Goal: Use online tool/utility: Utilize a website feature to perform a specific function

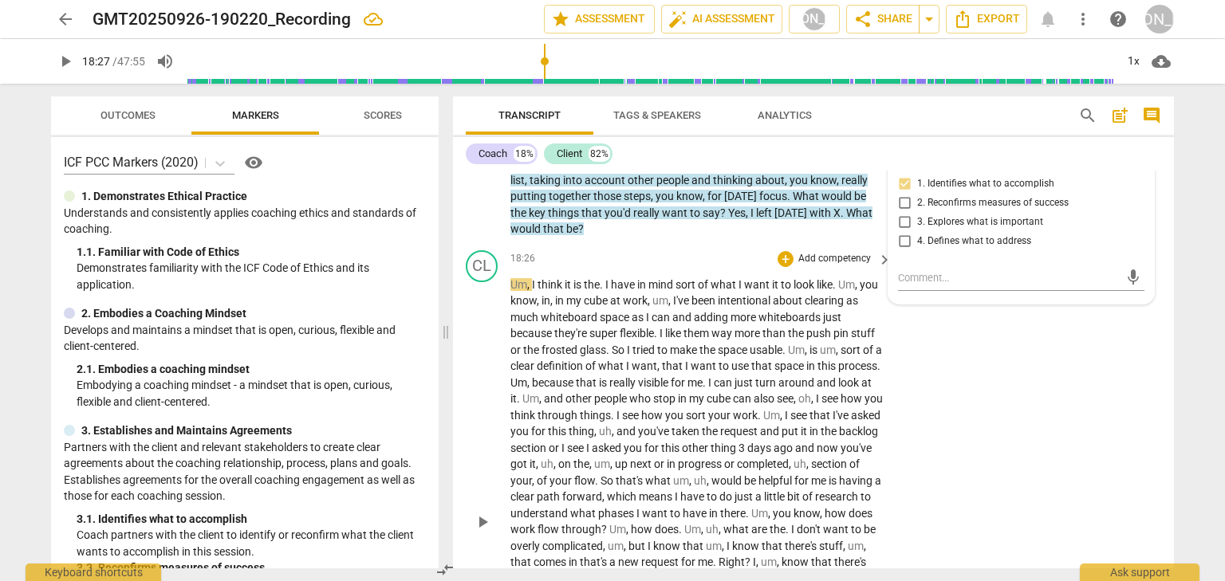
scroll to position [5590, 0]
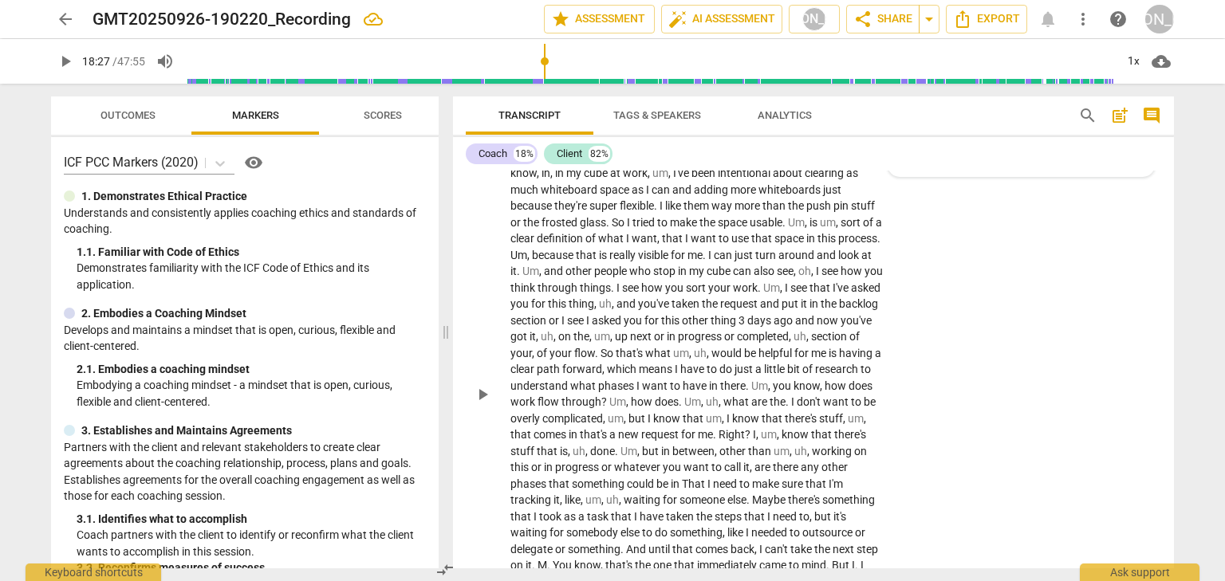
click at [483, 404] on span "play_arrow" at bounding box center [482, 394] width 19 height 19
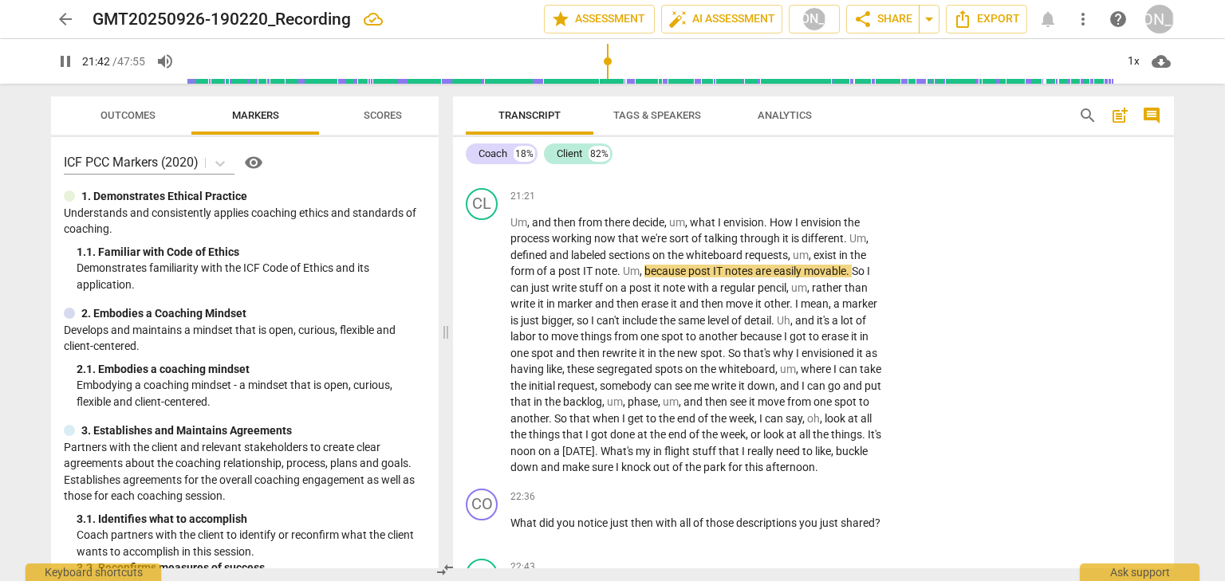
scroll to position [6164, 0]
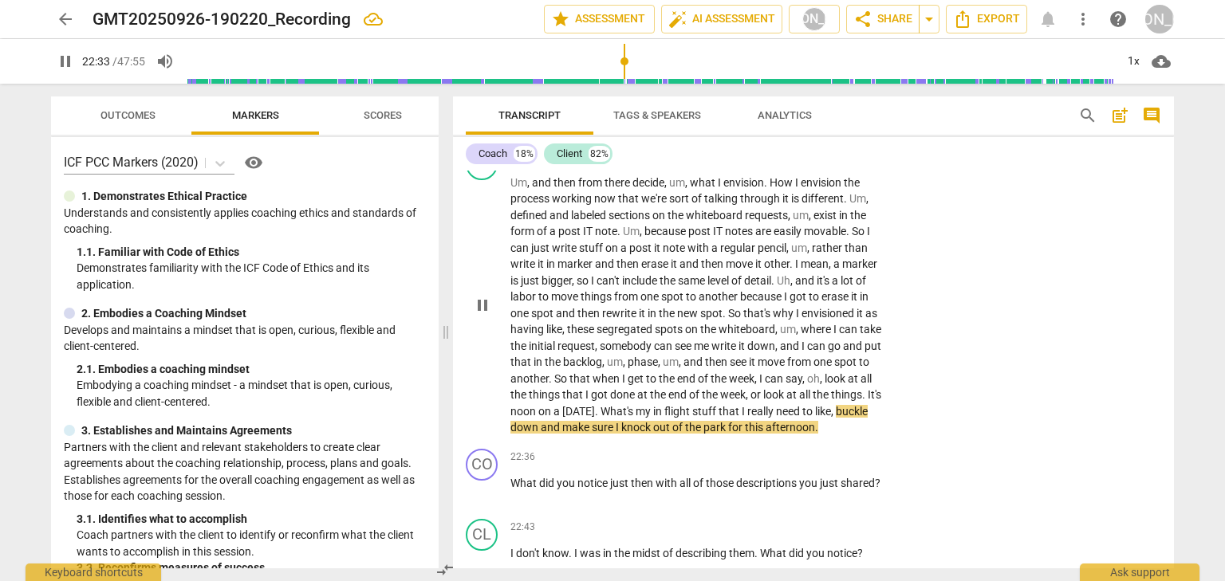
click at [485, 315] on span "pause" at bounding box center [482, 305] width 19 height 19
click at [485, 315] on span "play_arrow" at bounding box center [482, 305] width 19 height 19
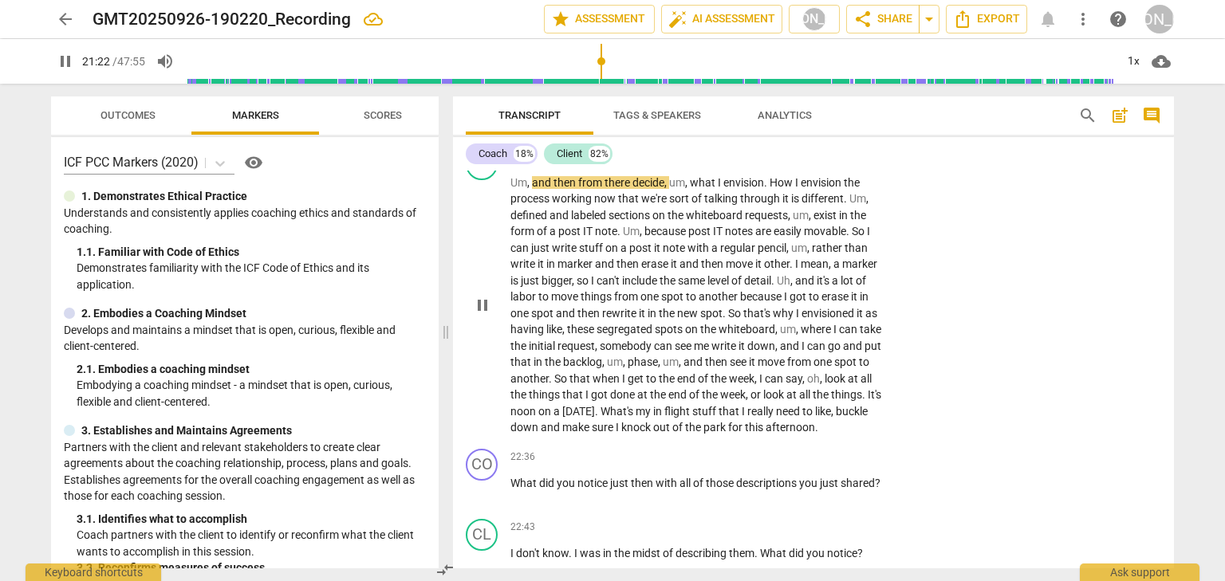
click at [485, 315] on span "pause" at bounding box center [482, 305] width 19 height 19
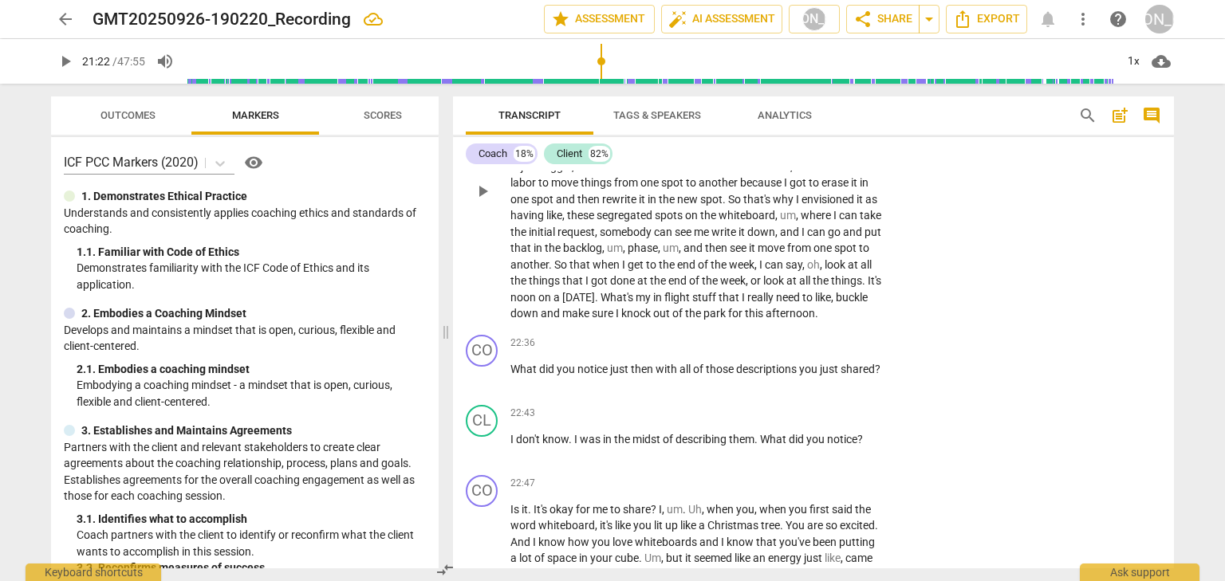
scroll to position [6291, 0]
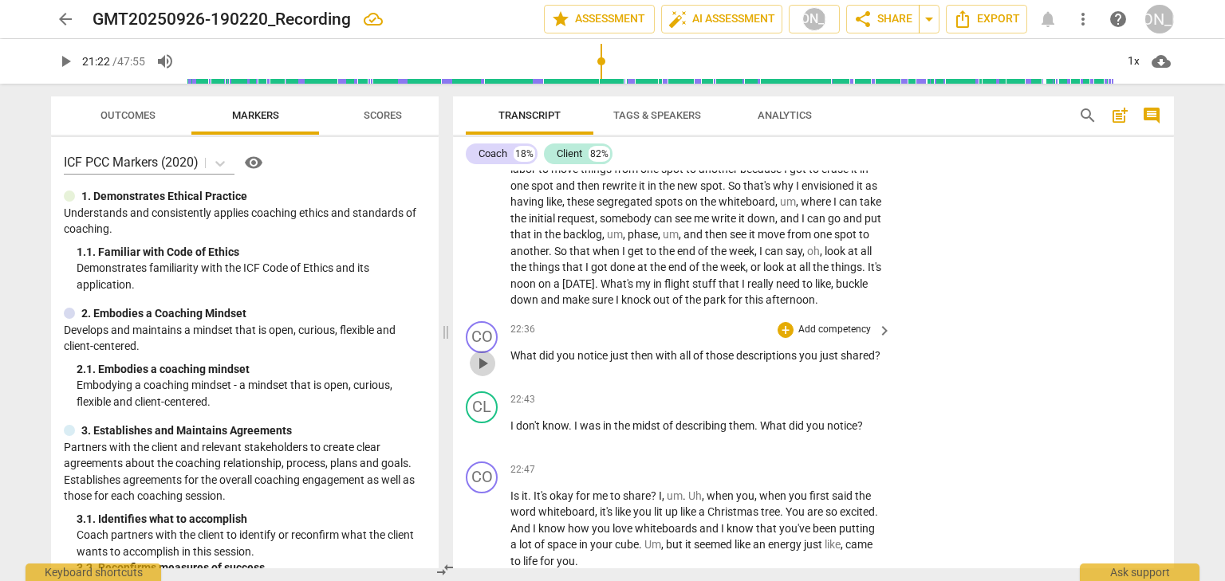
click at [485, 373] on span "play_arrow" at bounding box center [482, 363] width 19 height 19
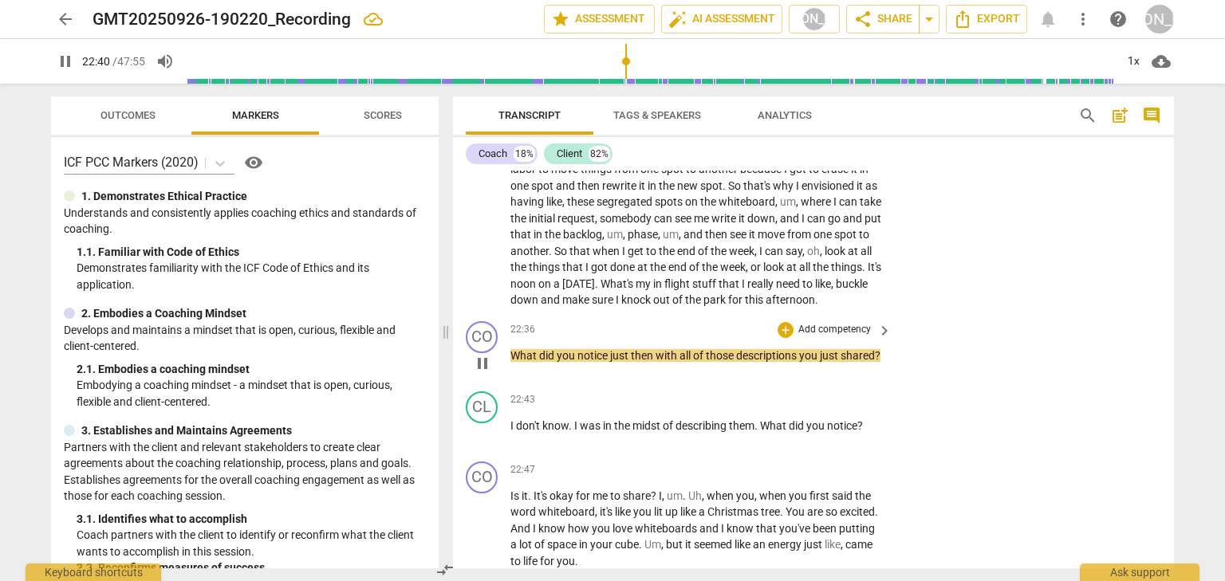
click at [485, 373] on span "pause" at bounding box center [482, 363] width 19 height 19
type input "1361"
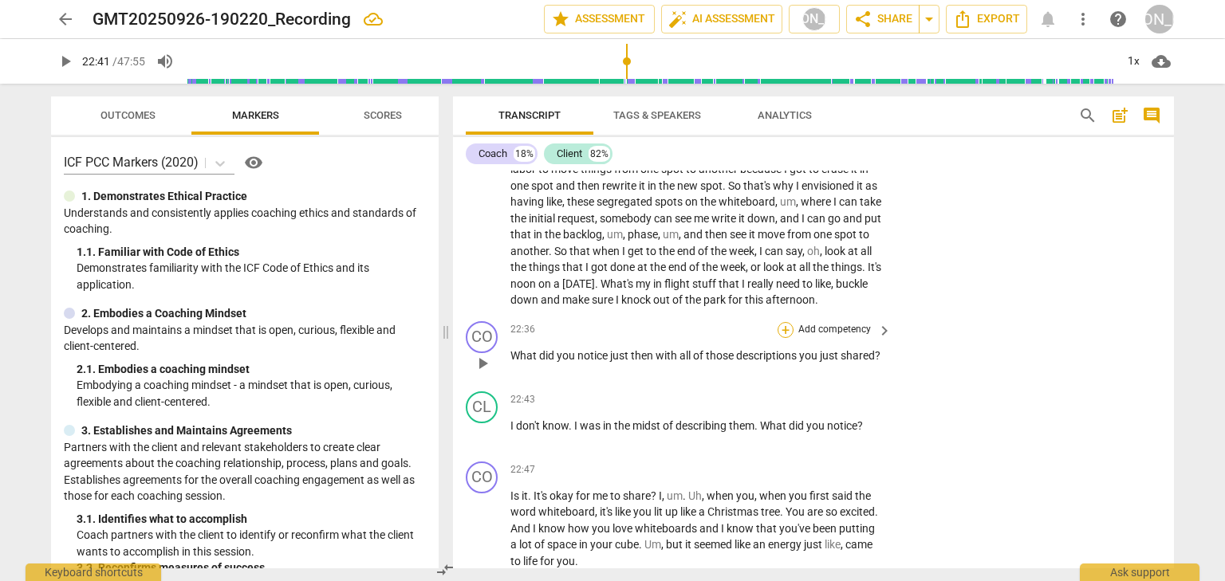
click at [787, 338] on div "+" at bounding box center [785, 330] width 16 height 16
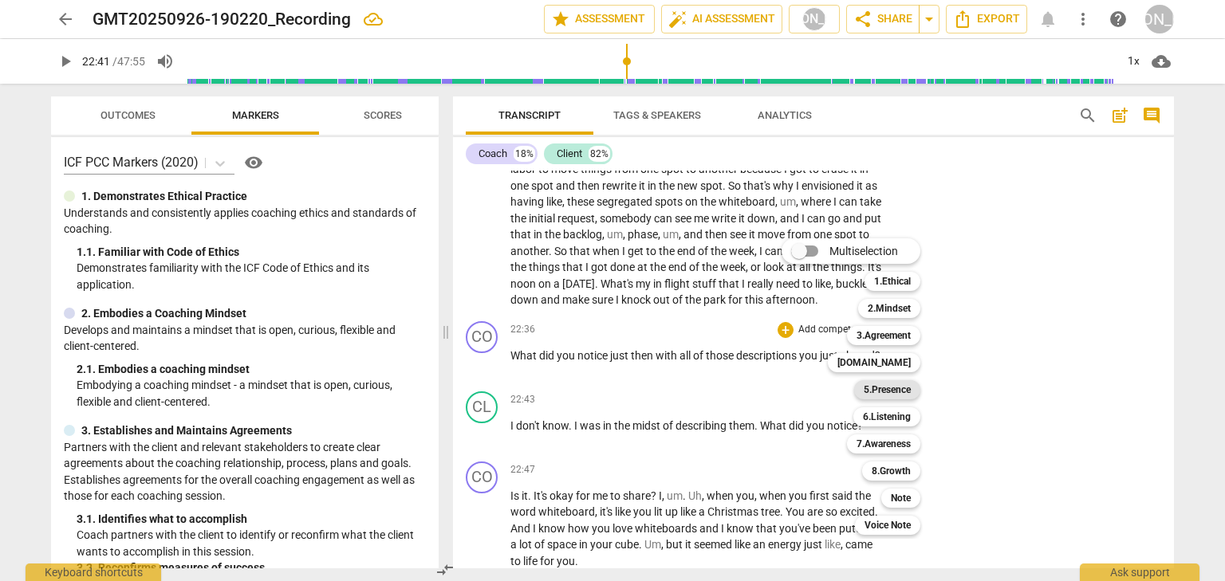
click at [893, 384] on b "5.Presence" at bounding box center [887, 389] width 47 height 19
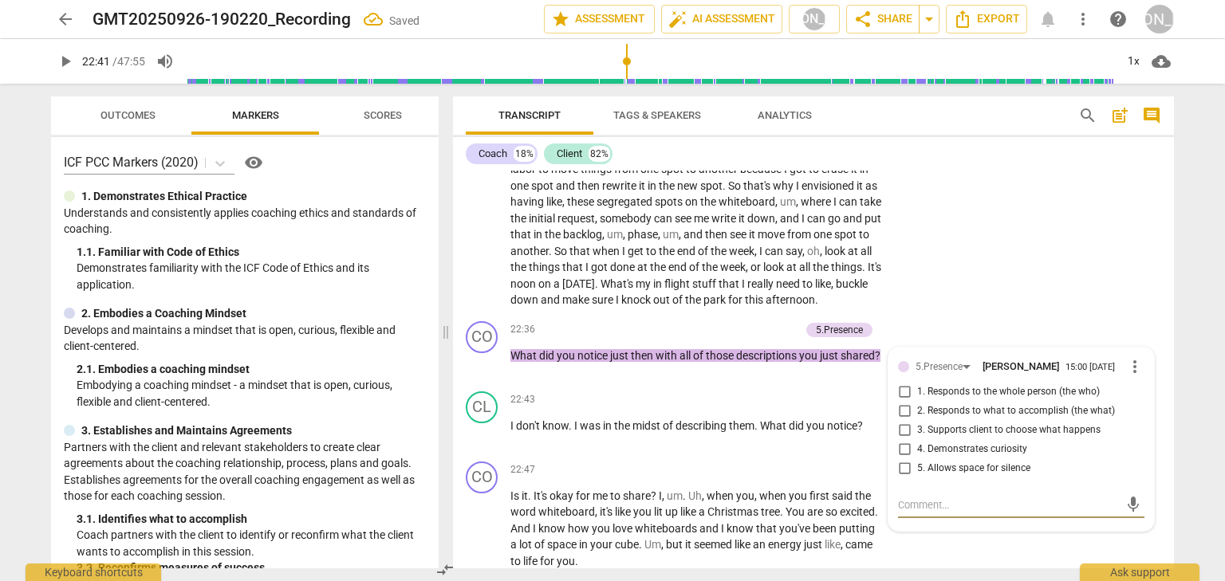
scroll to position [6297, 0]
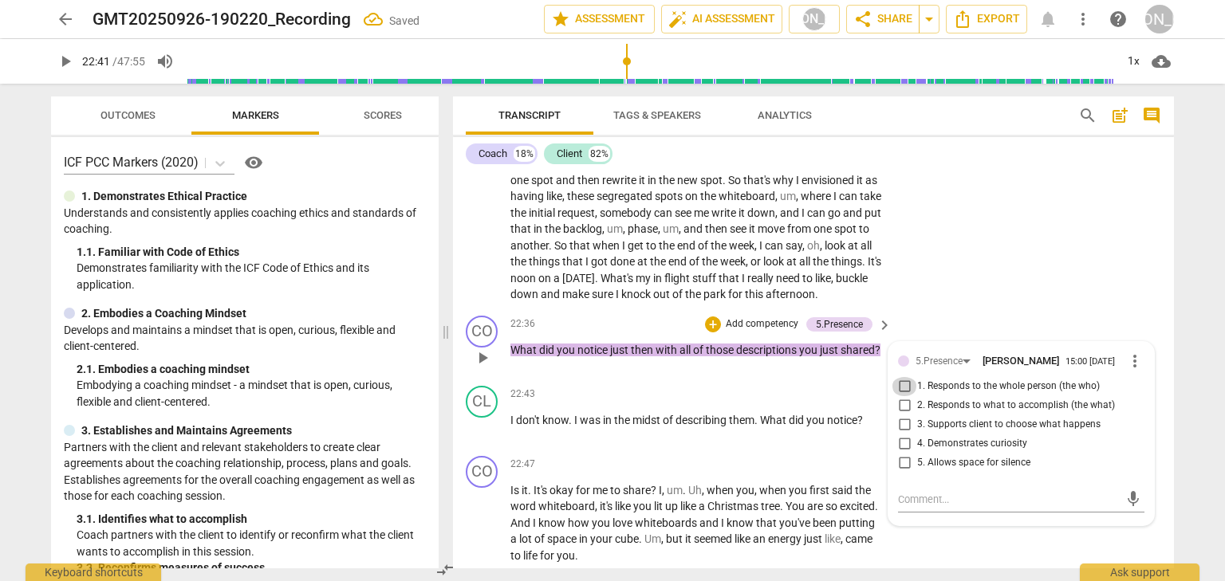
click at [903, 396] on input "1. Responds to the whole person (the who)" at bounding box center [904, 386] width 26 height 19
checkbox input "true"
click at [768, 332] on p "Add competency" at bounding box center [762, 324] width 76 height 14
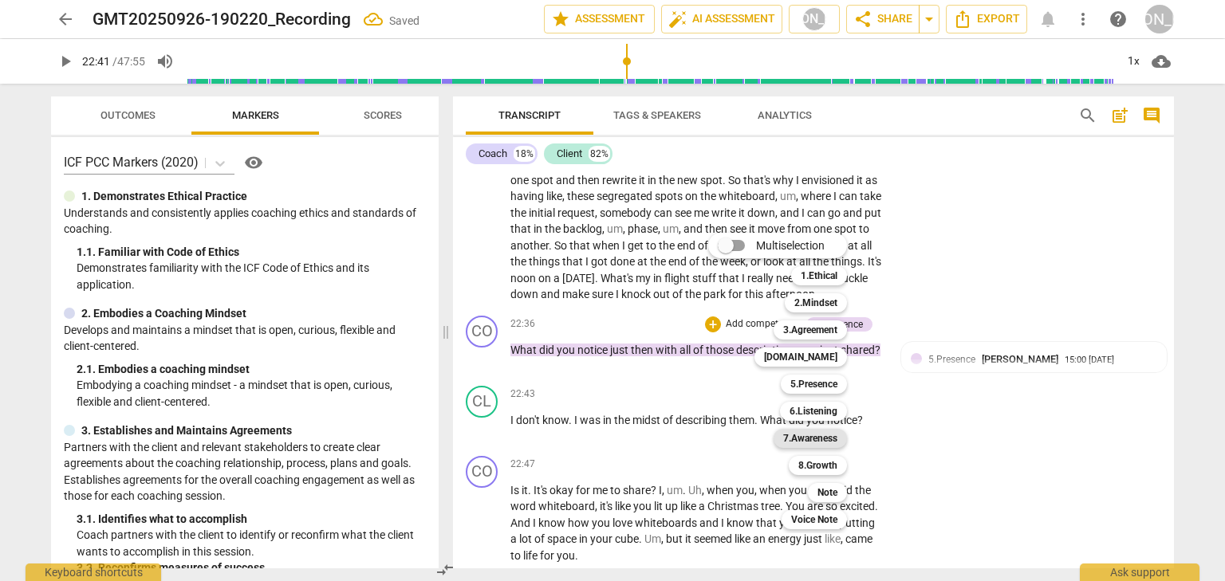
click at [801, 435] on b "7.Awareness" at bounding box center [810, 438] width 54 height 19
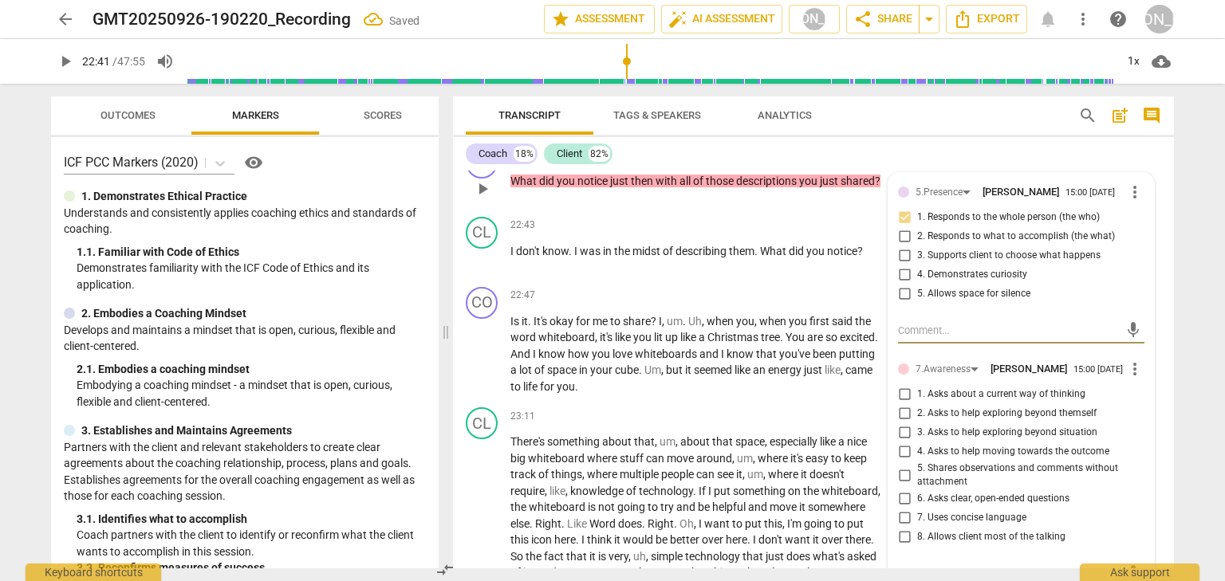
scroll to position [6488, 0]
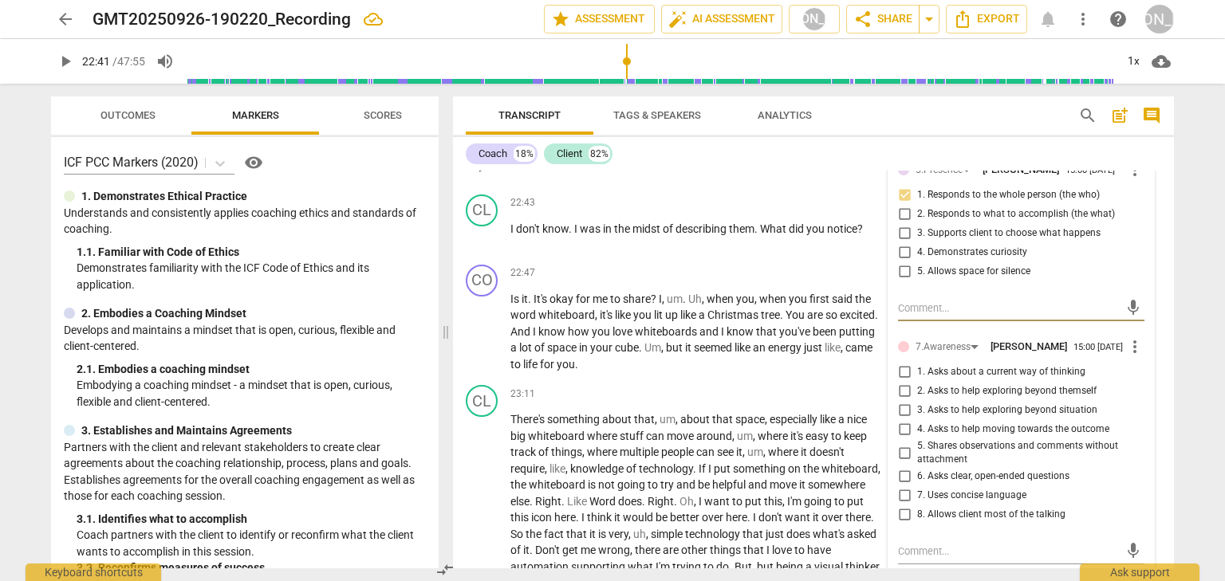
click at [902, 401] on input "2. Asks to help exploring beyond themself" at bounding box center [904, 391] width 26 height 19
checkbox input "true"
click at [489, 246] on span "play_arrow" at bounding box center [482, 236] width 19 height 19
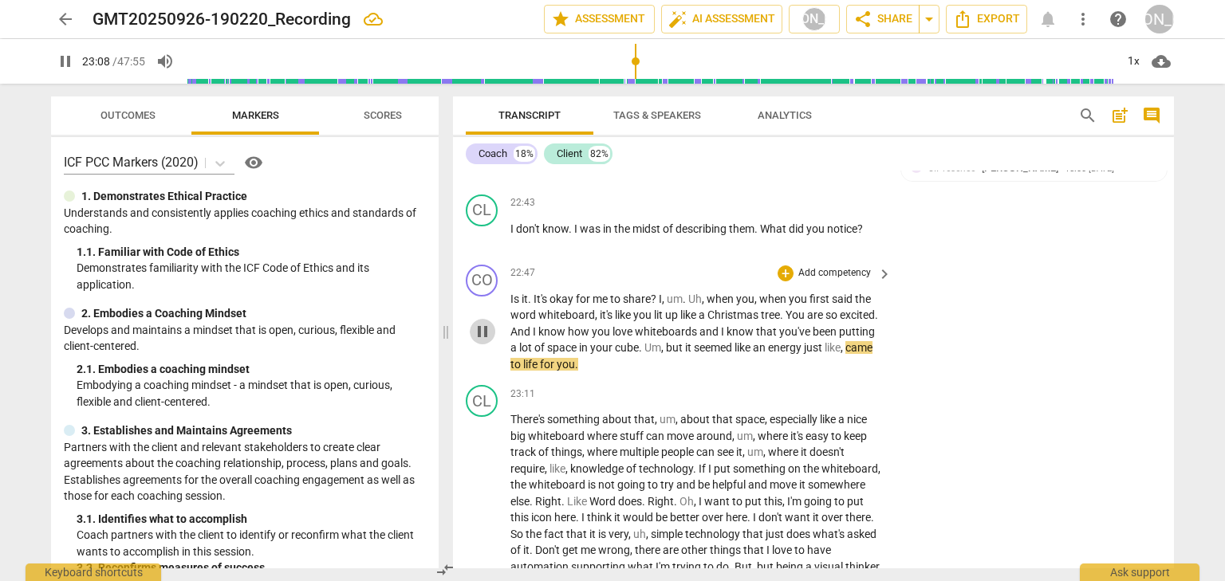
click at [487, 341] on span "pause" at bounding box center [482, 331] width 19 height 19
type input "1389"
click at [785, 281] on div "+" at bounding box center [785, 274] width 16 height 16
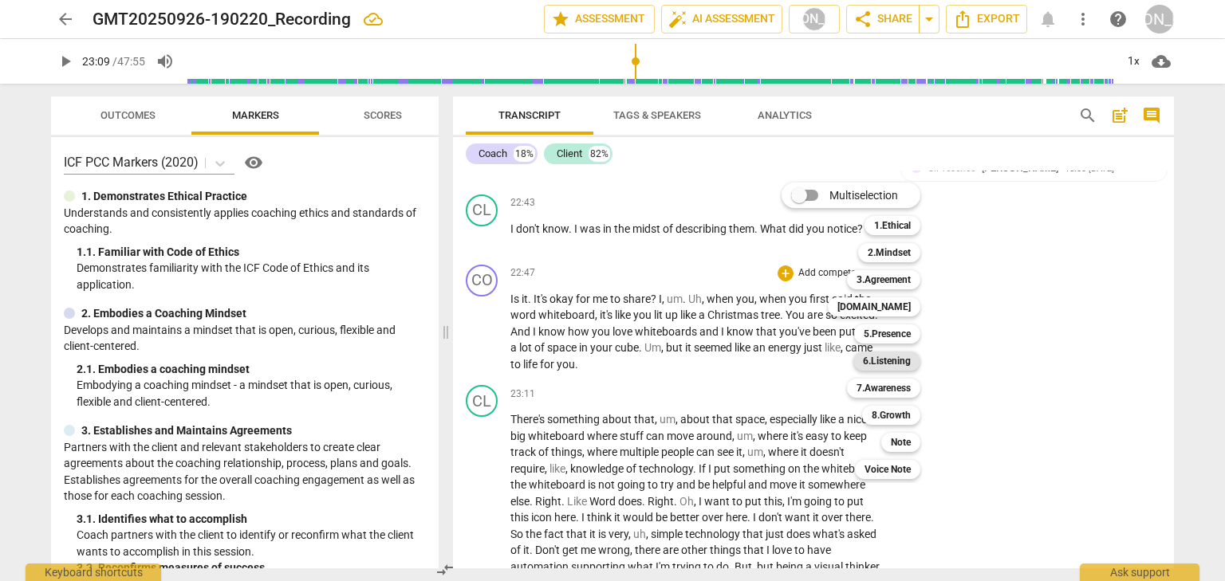
click at [870, 360] on b "6.Listening" at bounding box center [887, 361] width 48 height 19
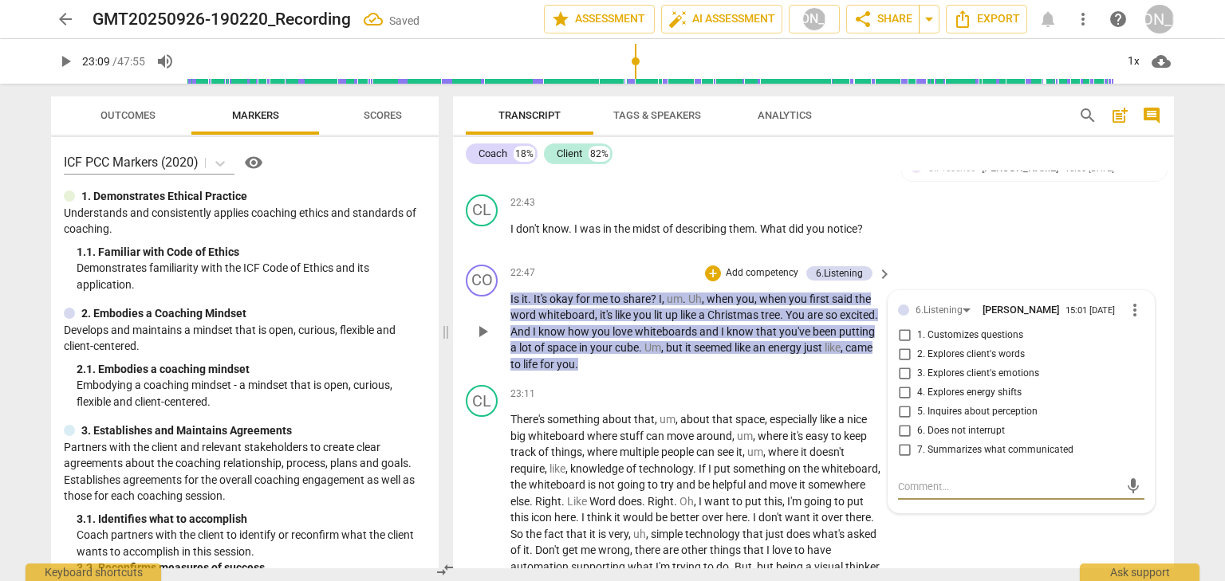
click at [898, 403] on input "4. Explores energy shifts" at bounding box center [904, 393] width 26 height 19
checkbox input "true"
click at [713, 281] on div "+" at bounding box center [713, 274] width 16 height 16
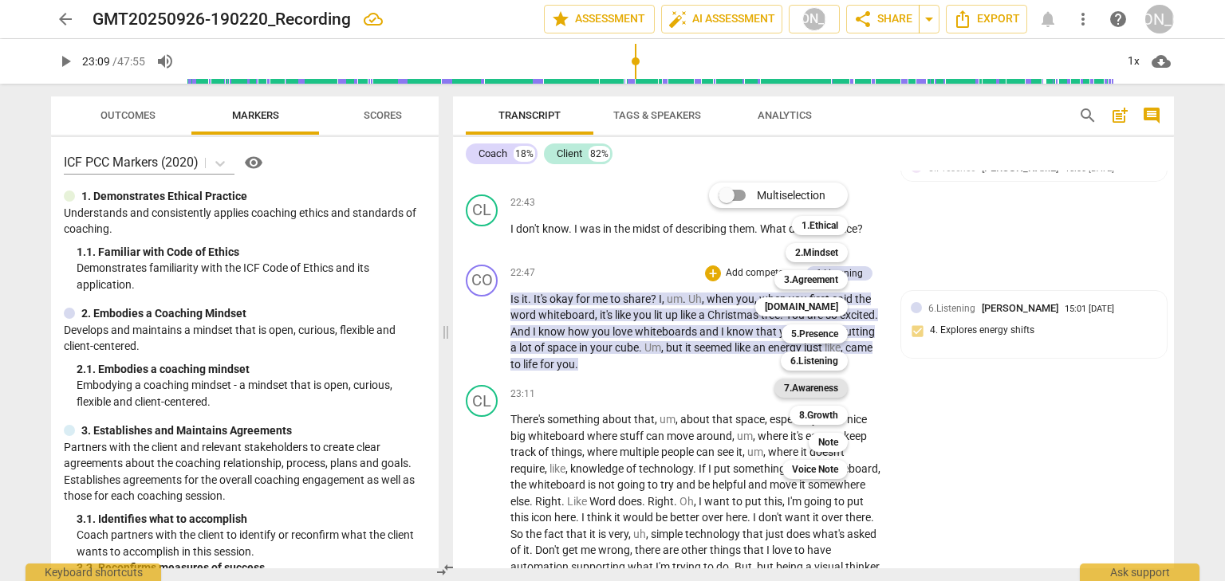
click at [799, 387] on b "7.Awareness" at bounding box center [811, 388] width 54 height 19
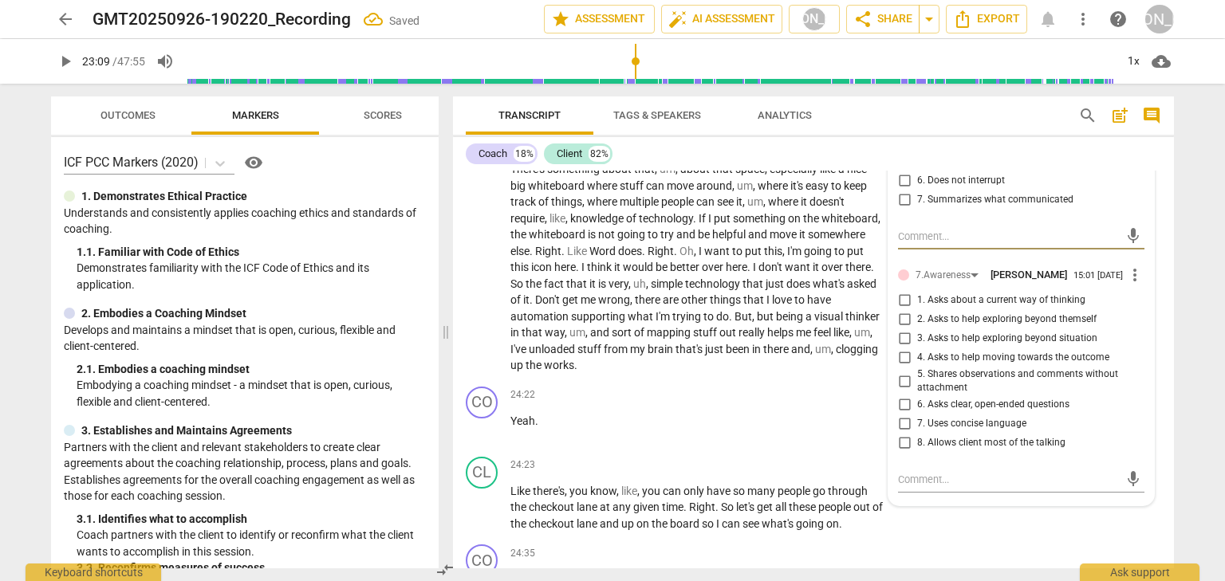
scroll to position [6744, 0]
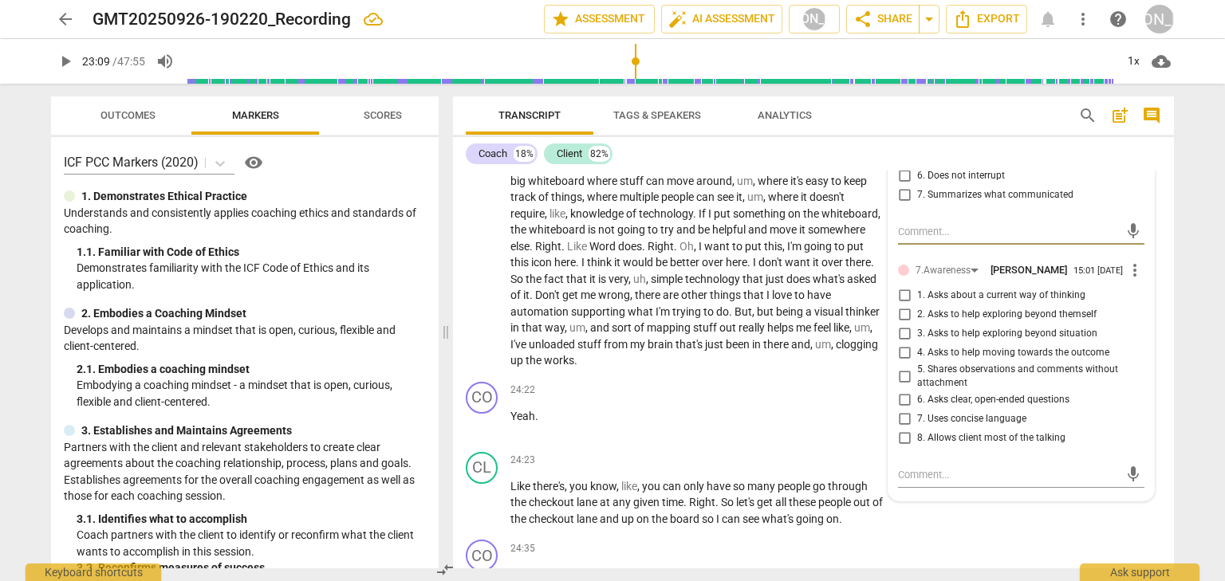
click at [901, 386] on input "5. Shares observations and comments without attachment" at bounding box center [904, 376] width 26 height 19
checkbox input "true"
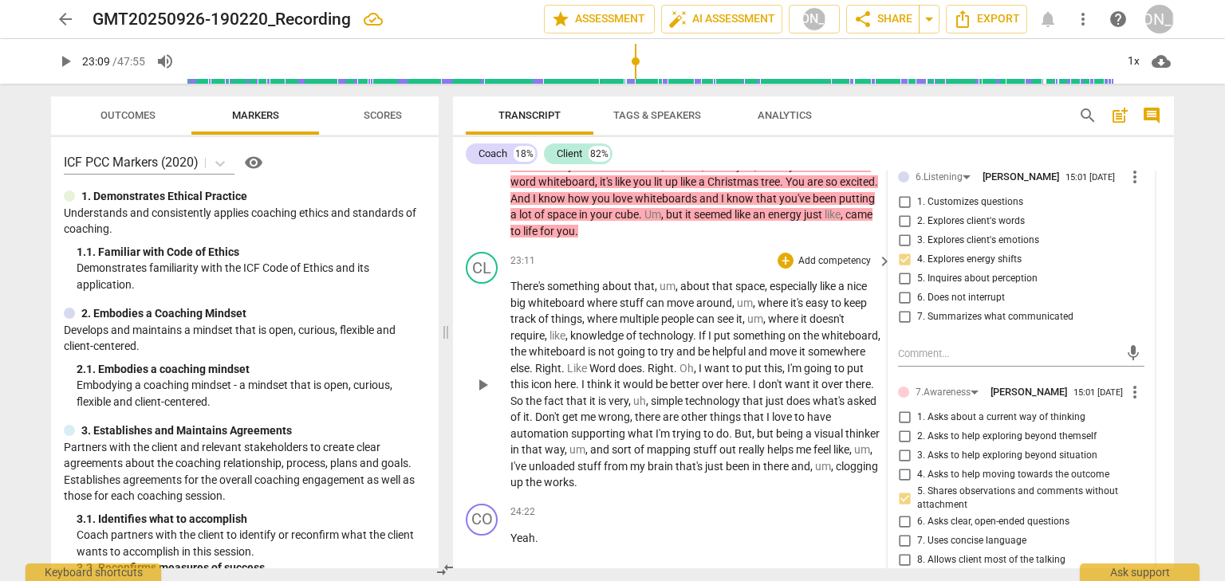
scroll to position [6616, 0]
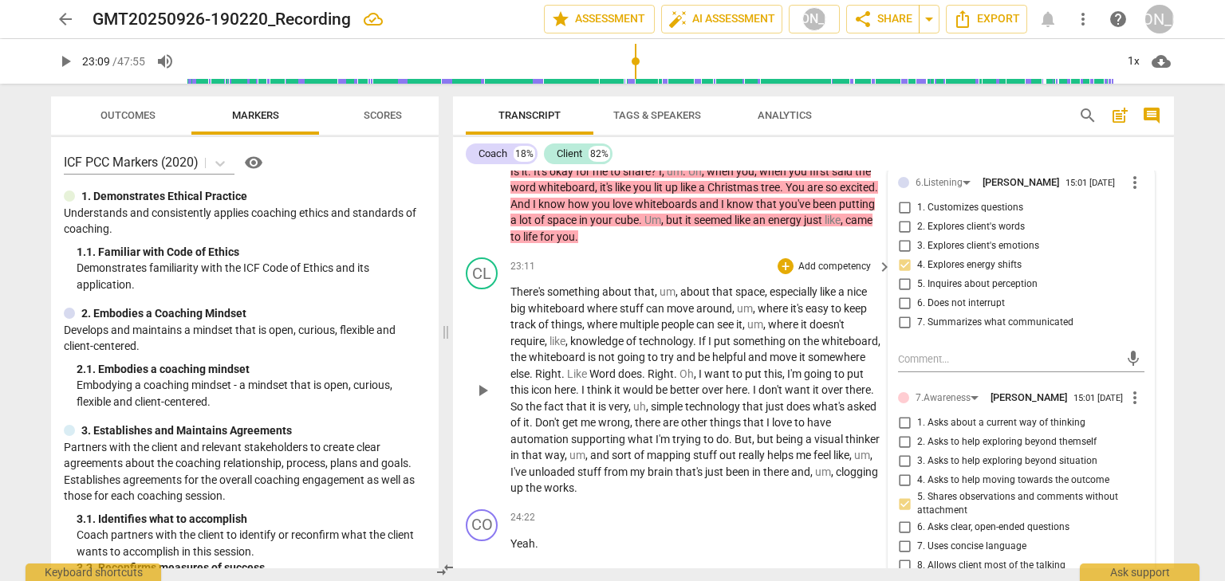
click at [483, 400] on span "play_arrow" at bounding box center [482, 390] width 19 height 19
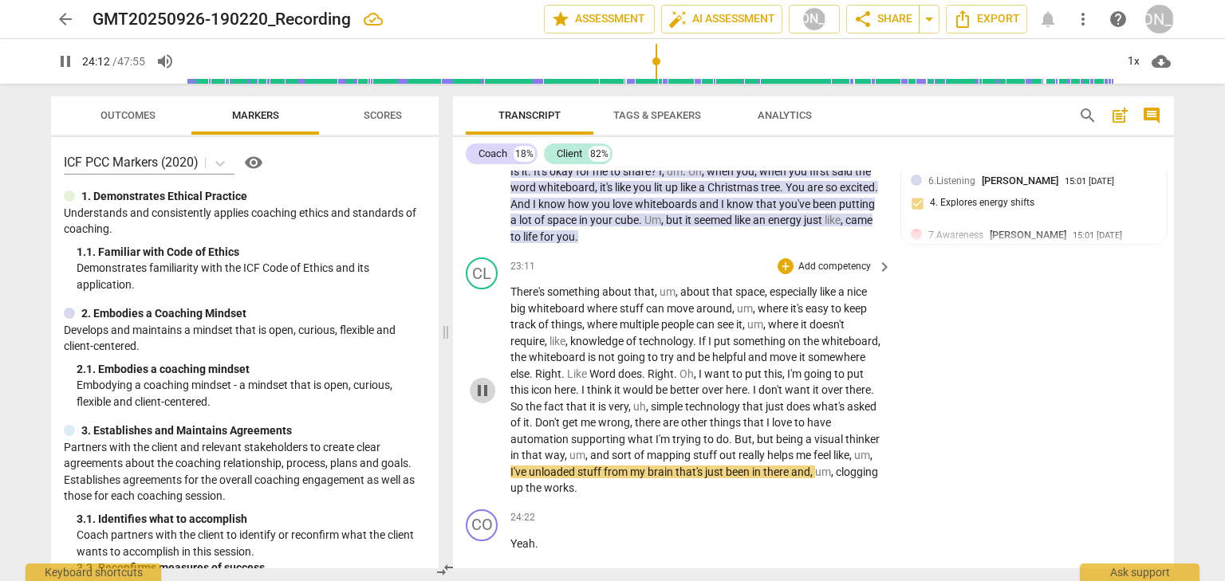
click at [475, 400] on span "pause" at bounding box center [482, 390] width 19 height 19
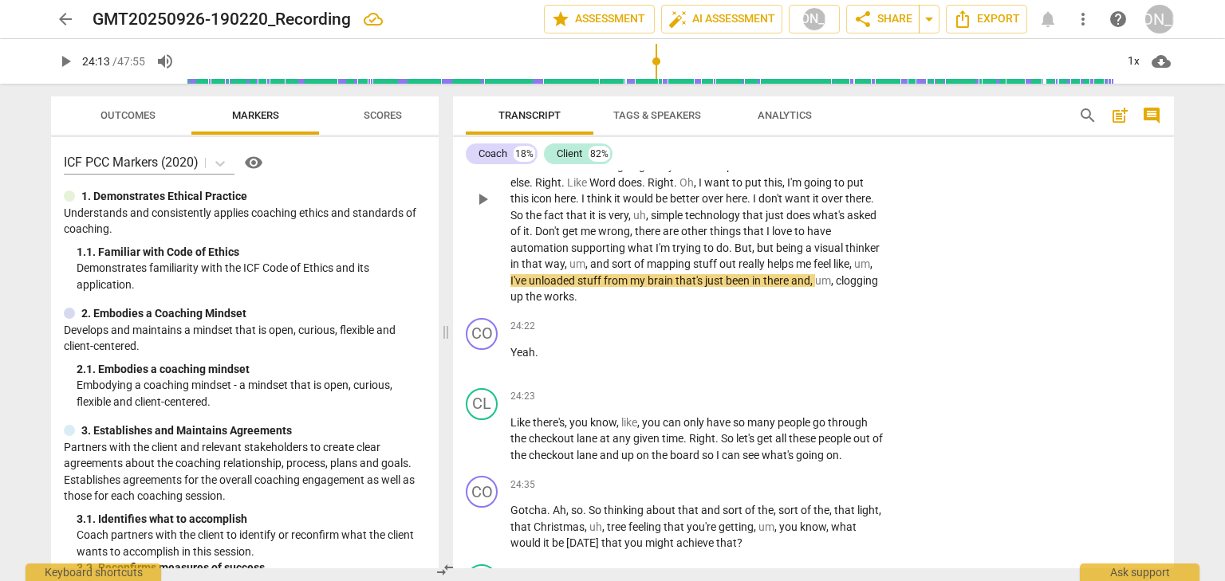
scroll to position [6744, 0]
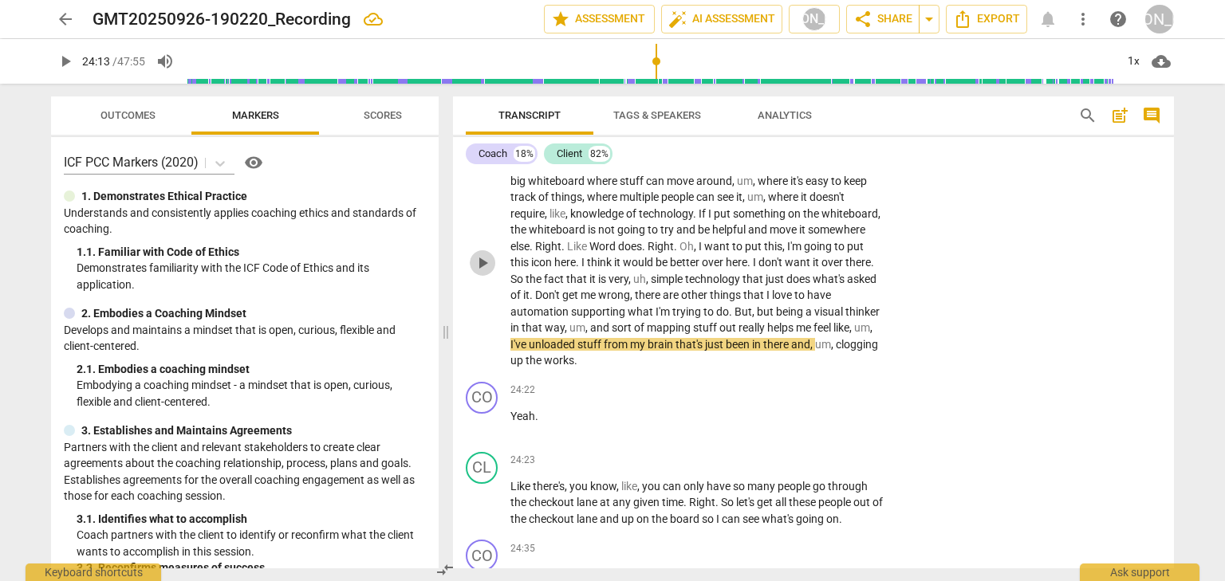
click at [483, 273] on span "play_arrow" at bounding box center [482, 263] width 19 height 19
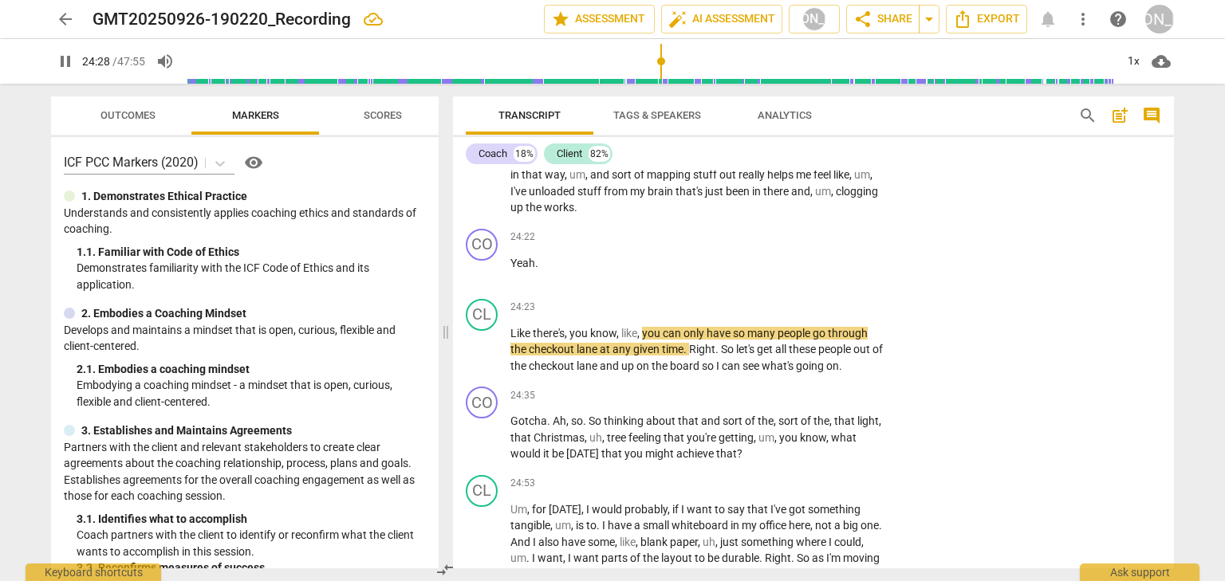
scroll to position [6935, 0]
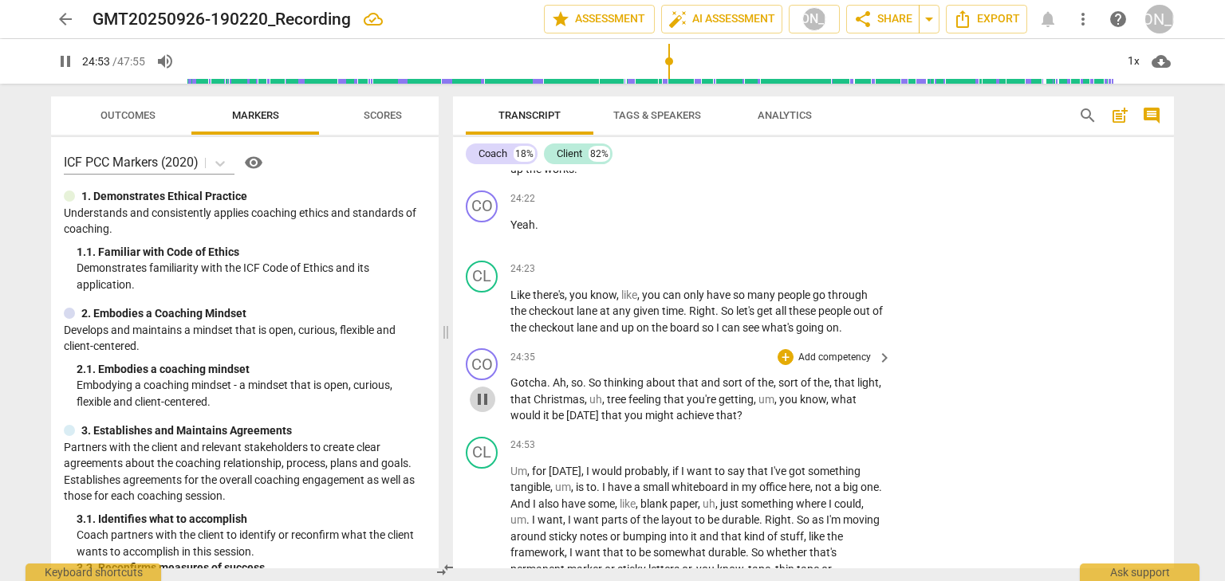
click at [486, 409] on span "pause" at bounding box center [482, 399] width 19 height 19
type input "1494"
click at [782, 365] on div "+" at bounding box center [785, 357] width 16 height 16
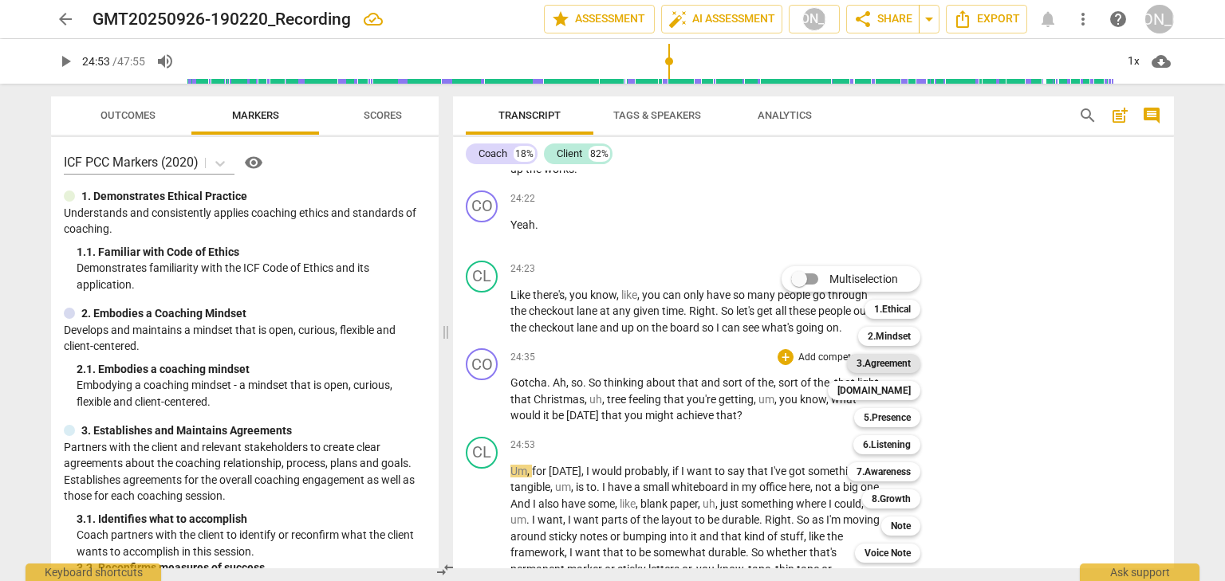
click at [884, 360] on b "3.Agreement" at bounding box center [883, 363] width 54 height 19
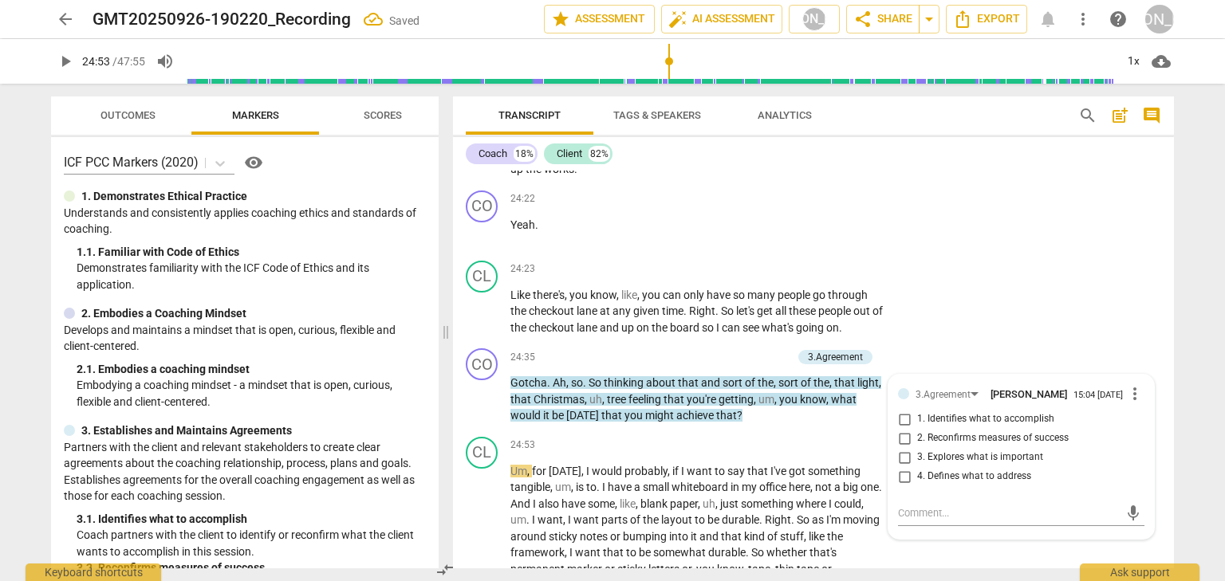
scroll to position [7142, 0]
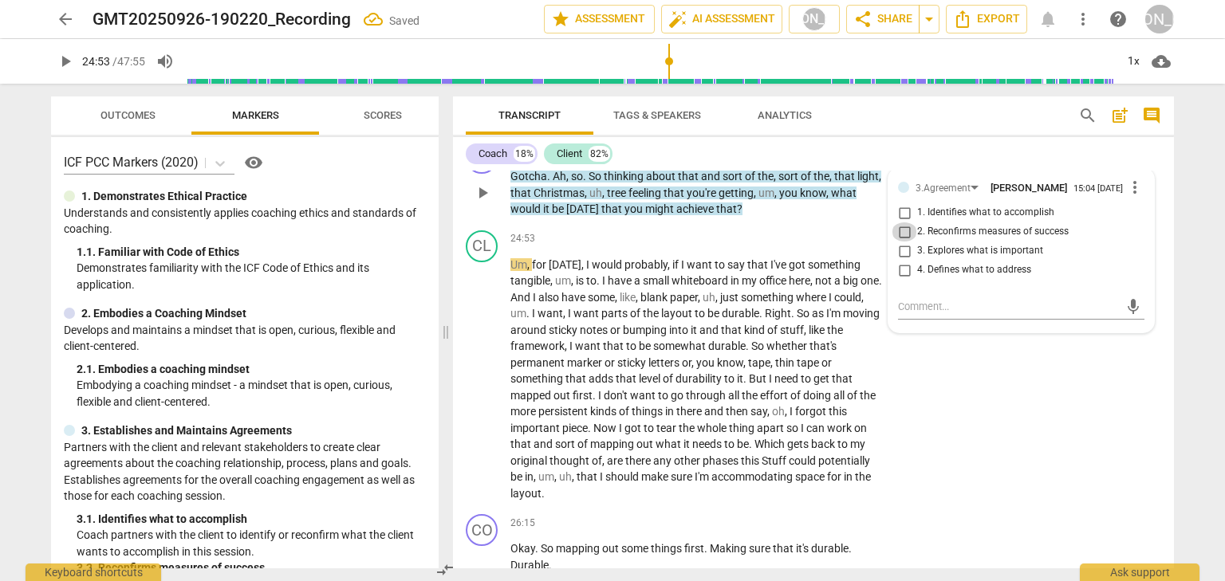
click at [905, 242] on input "2. Reconfirms measures of success" at bounding box center [904, 231] width 26 height 19
checkbox input "true"
click at [479, 389] on span "play_arrow" at bounding box center [482, 379] width 19 height 19
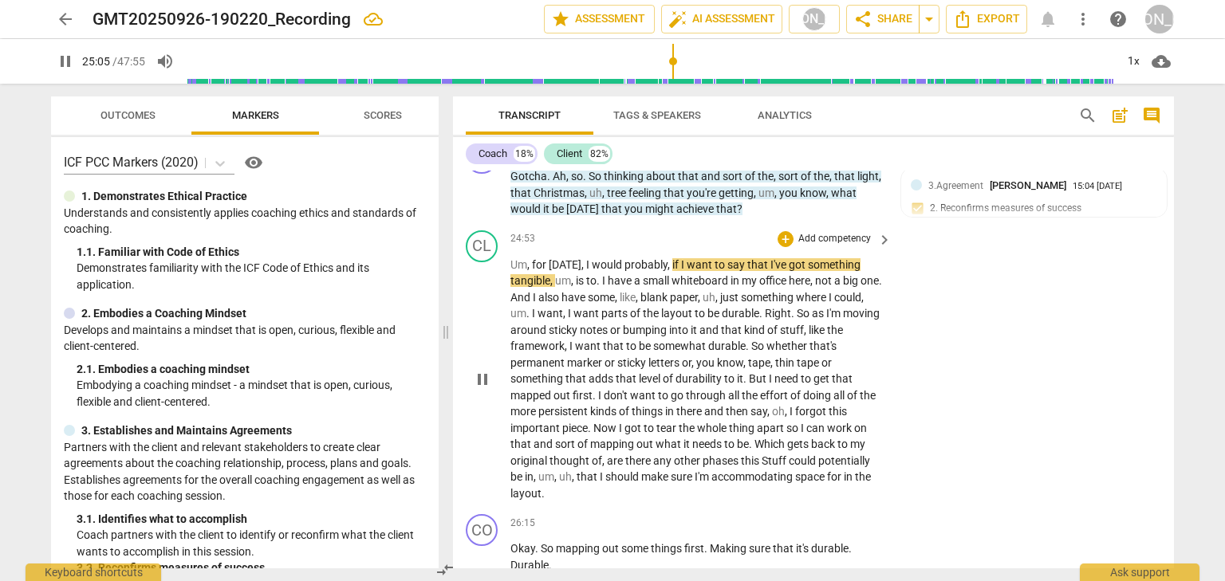
click at [478, 389] on span "pause" at bounding box center [482, 379] width 19 height 19
click at [483, 389] on span "play_arrow" at bounding box center [482, 379] width 19 height 19
click at [483, 389] on span "pause" at bounding box center [482, 379] width 19 height 19
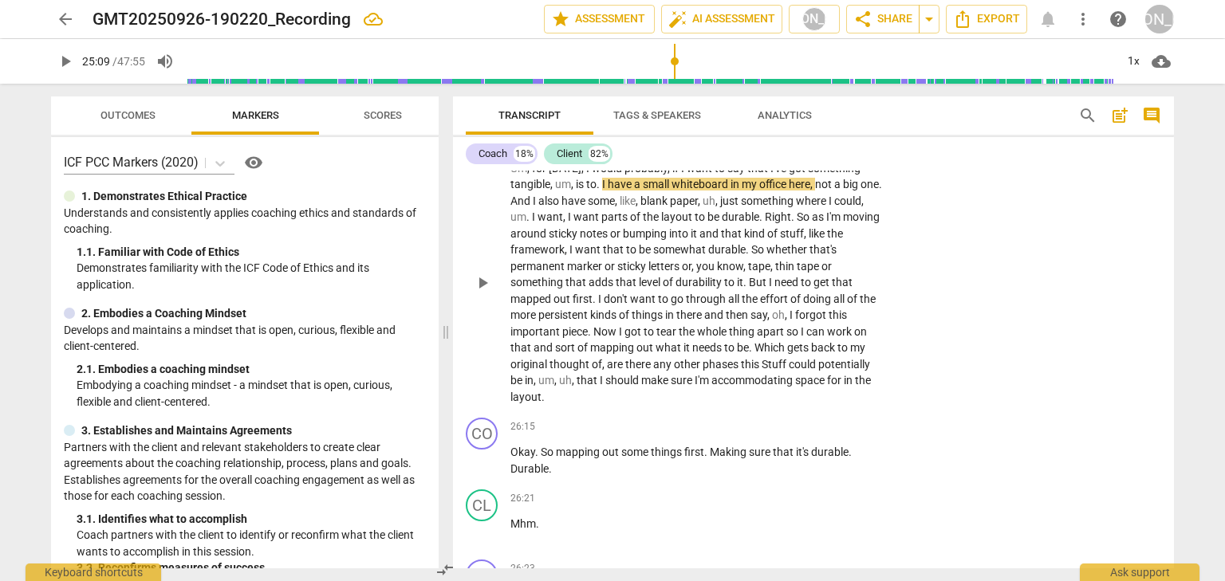
scroll to position [7269, 0]
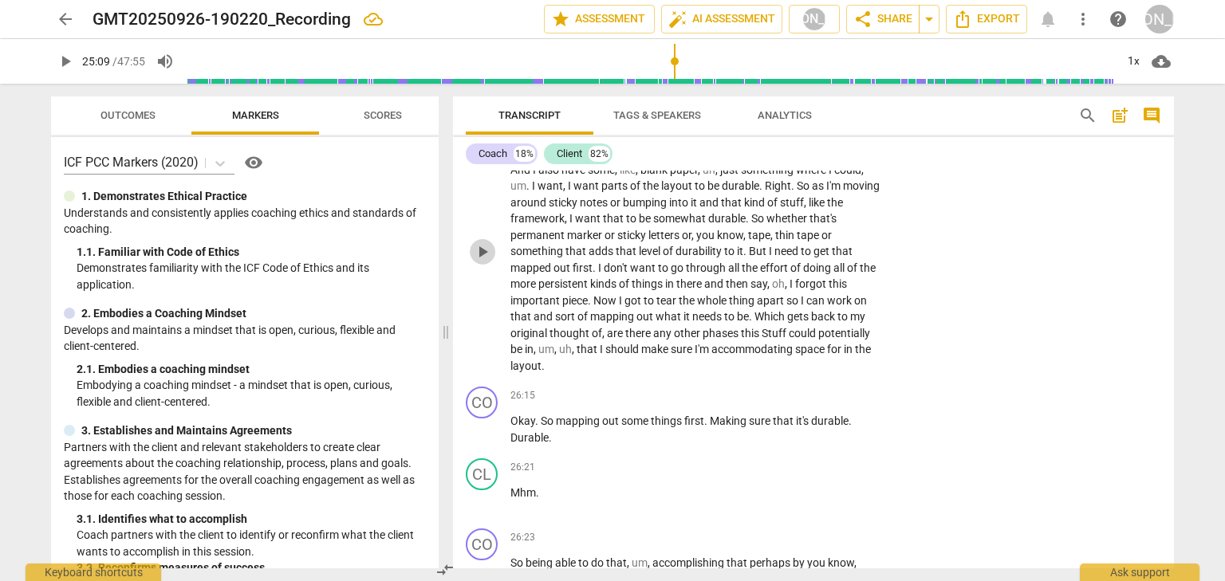
click at [487, 262] on span "play_arrow" at bounding box center [482, 251] width 19 height 19
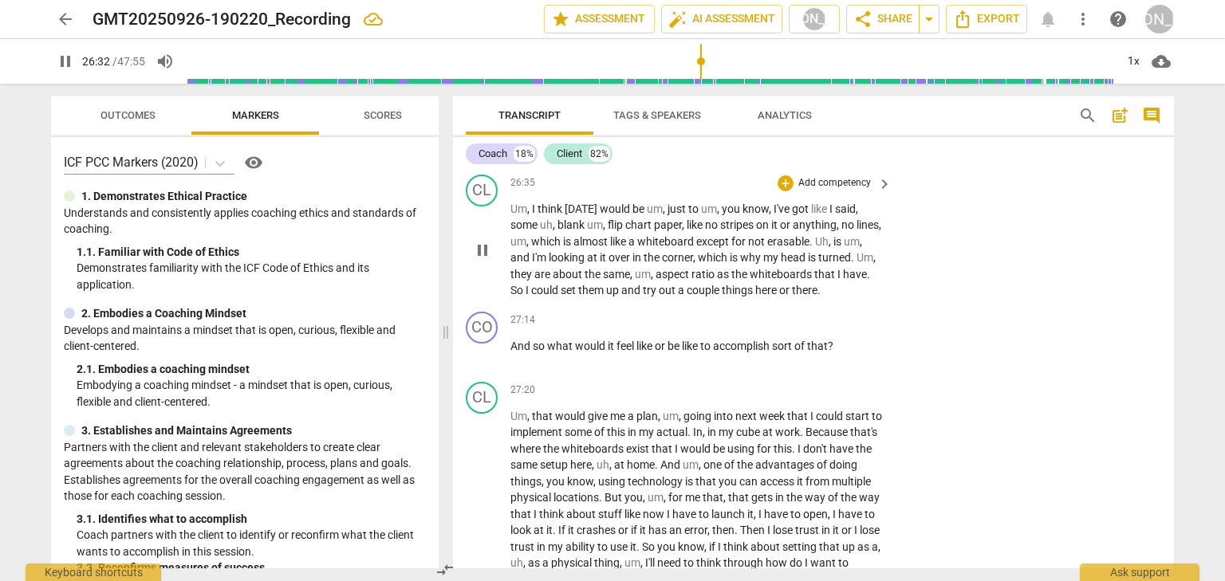
click at [485, 260] on span "pause" at bounding box center [482, 250] width 19 height 19
type input "1593"
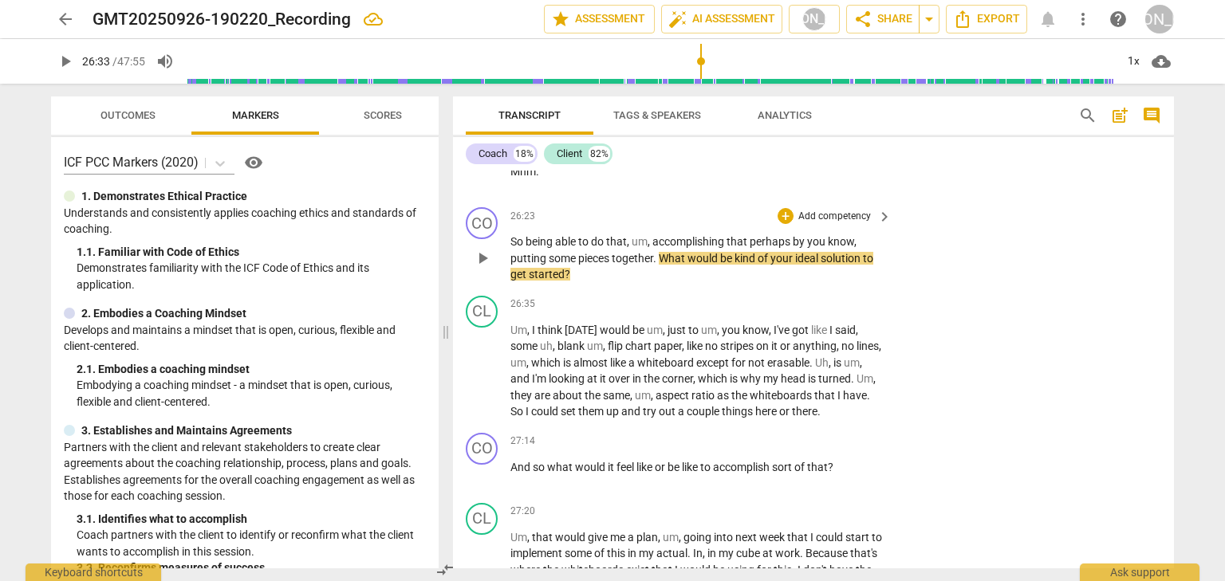
scroll to position [7520, 0]
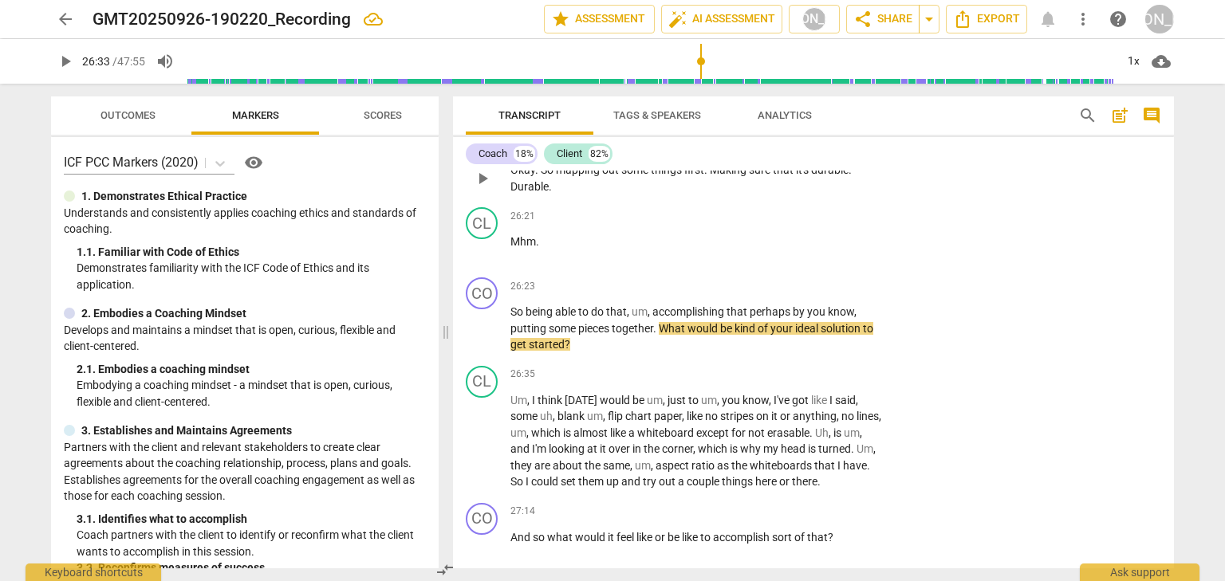
click at [802, 152] on p "Add competency" at bounding box center [835, 145] width 76 height 14
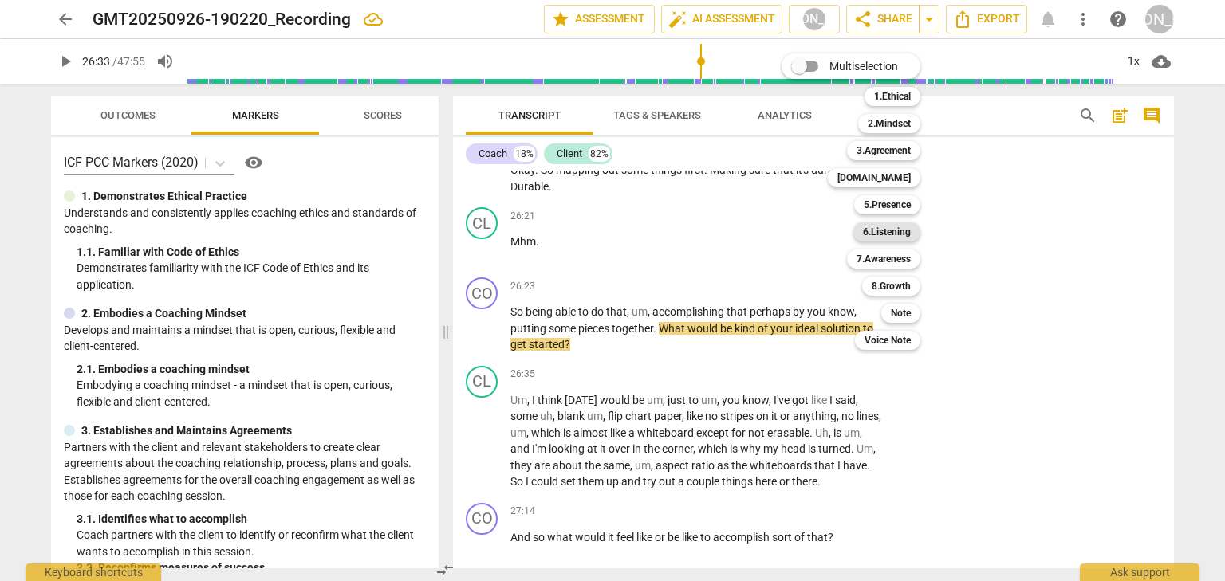
click at [893, 231] on b "6.Listening" at bounding box center [887, 231] width 48 height 19
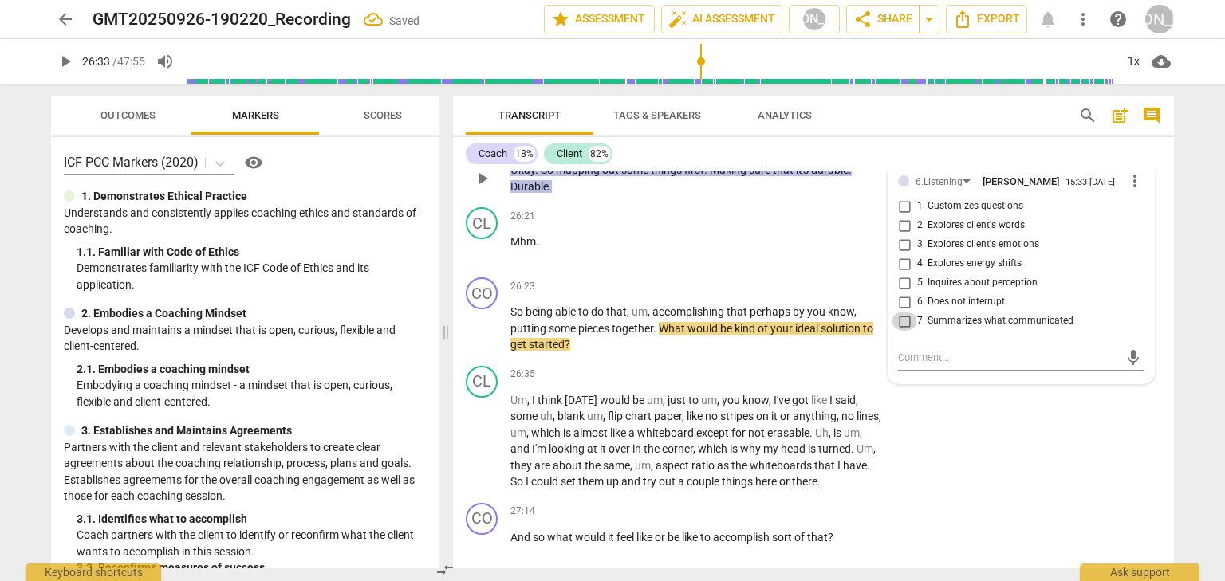
click at [904, 331] on input "7. Summarizes what communicated" at bounding box center [904, 321] width 26 height 19
checkbox input "true"
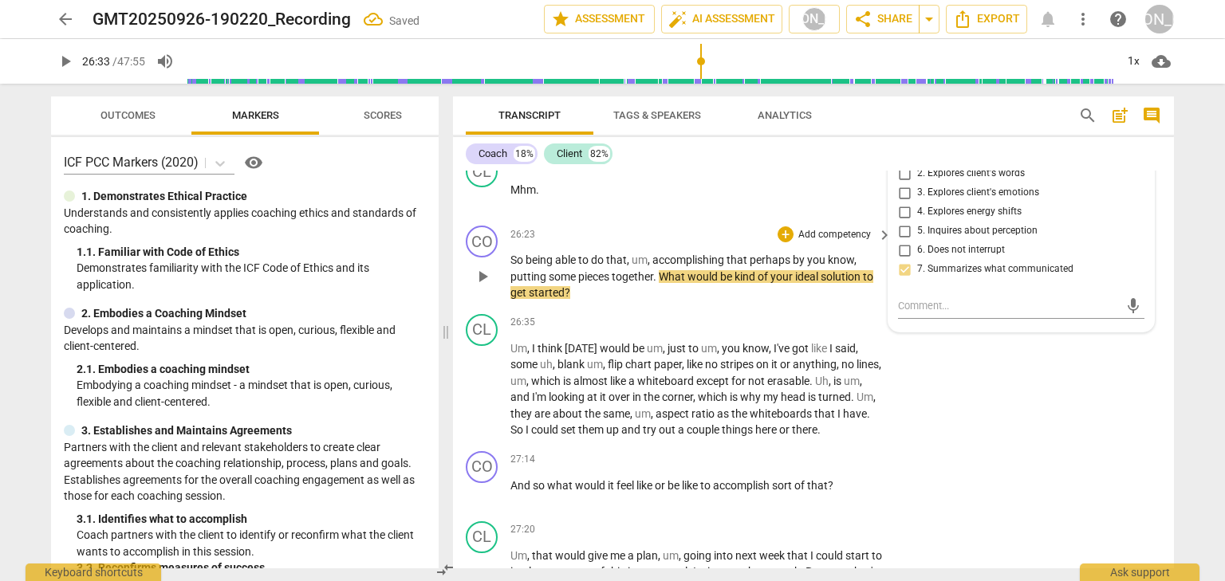
scroll to position [7584, 0]
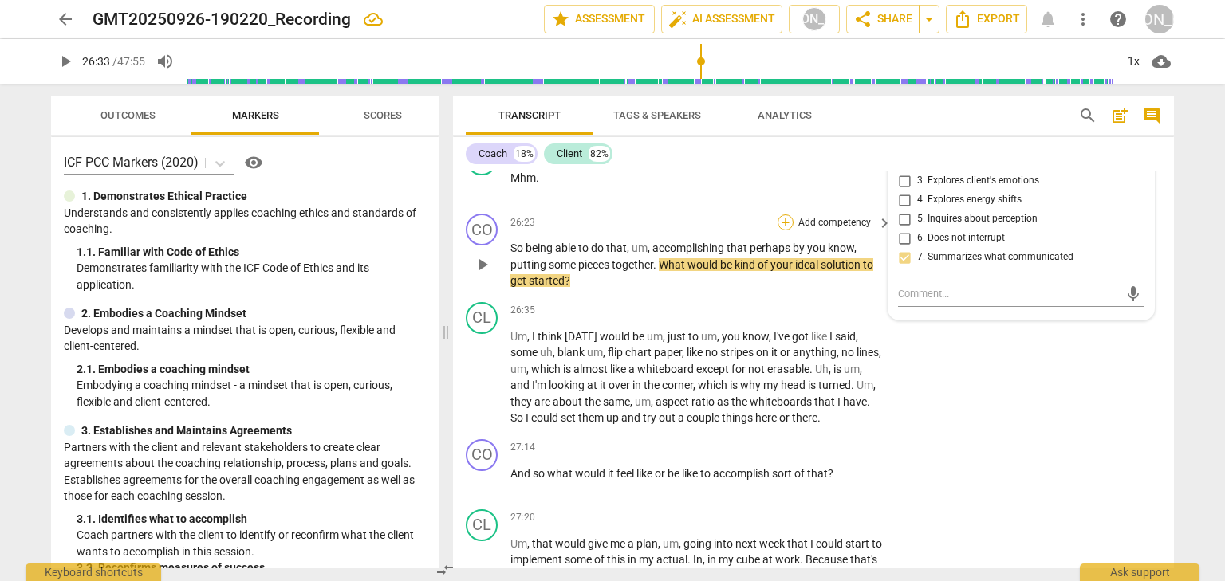
click at [780, 230] on div "+" at bounding box center [785, 223] width 16 height 16
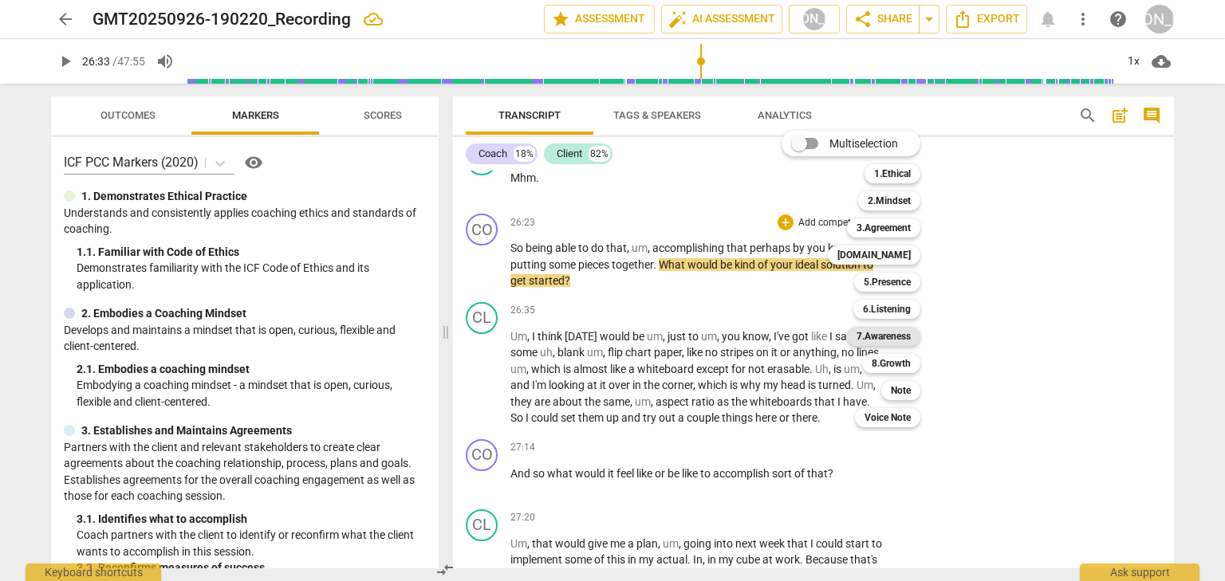
click at [903, 330] on b "7.Awareness" at bounding box center [883, 336] width 54 height 19
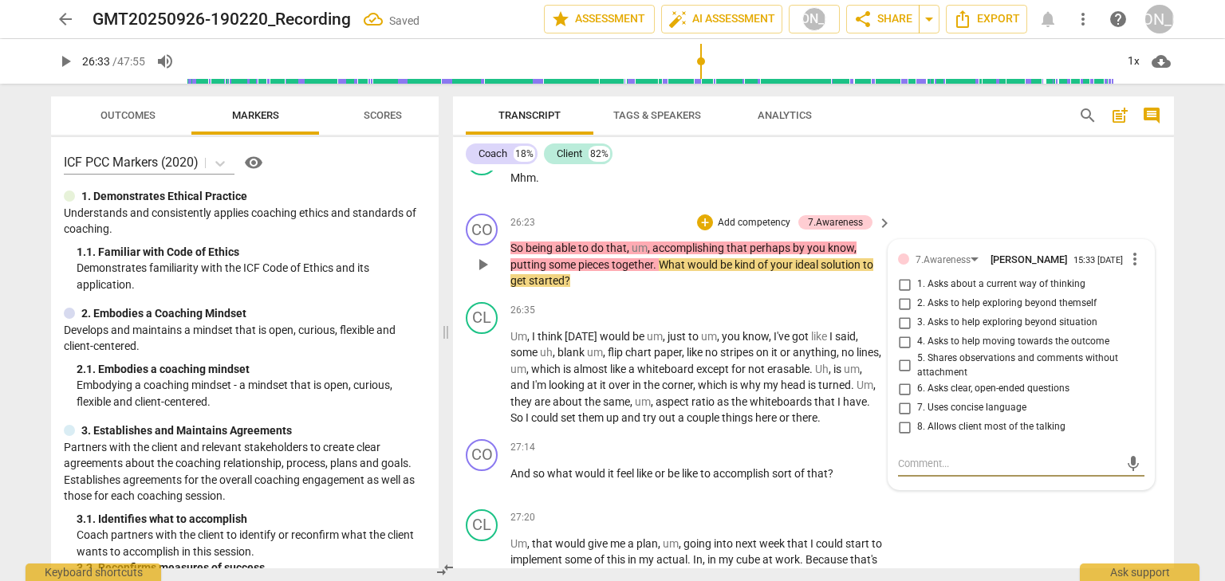
click at [896, 352] on input "4. Asks to help moving towards the outcome" at bounding box center [904, 342] width 26 height 19
checkbox input "true"
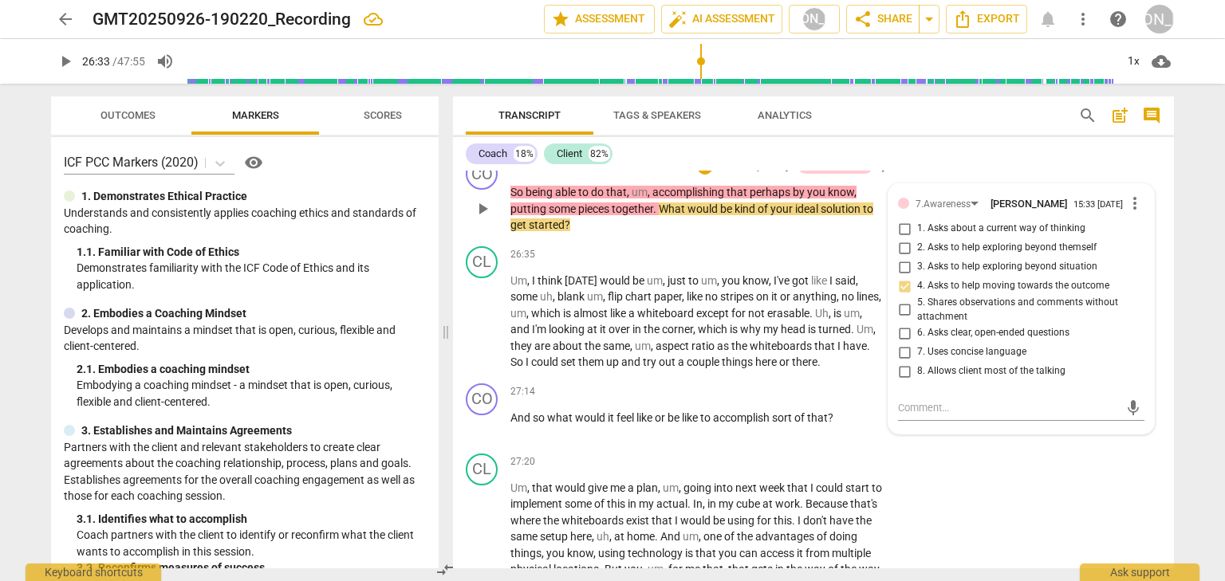
scroll to position [7648, 0]
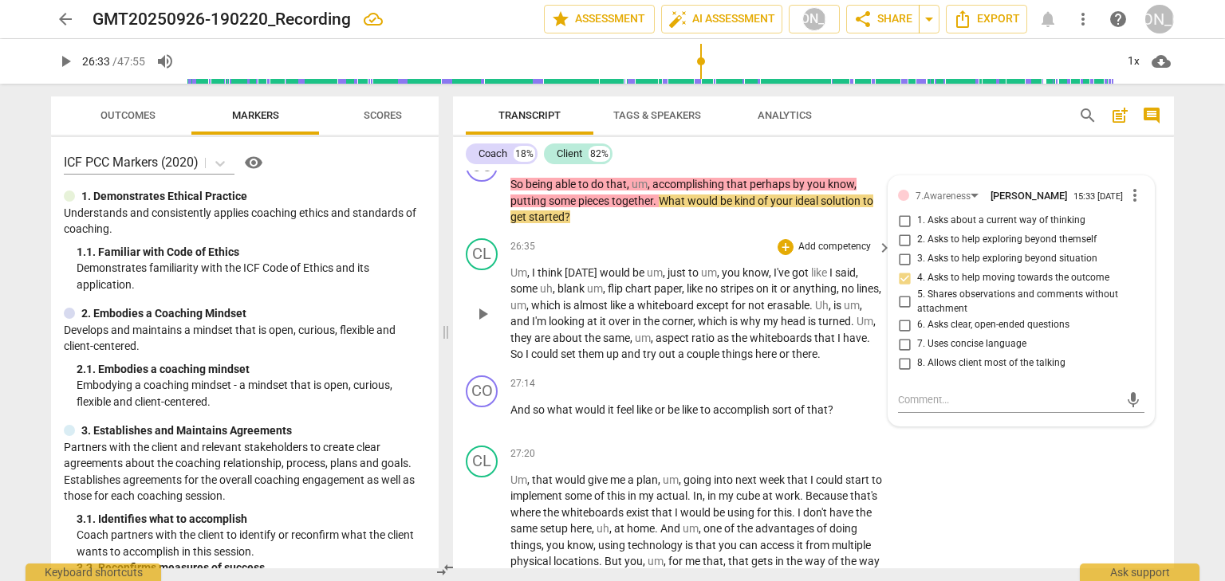
click at [491, 324] on span "play_arrow" at bounding box center [482, 314] width 19 height 19
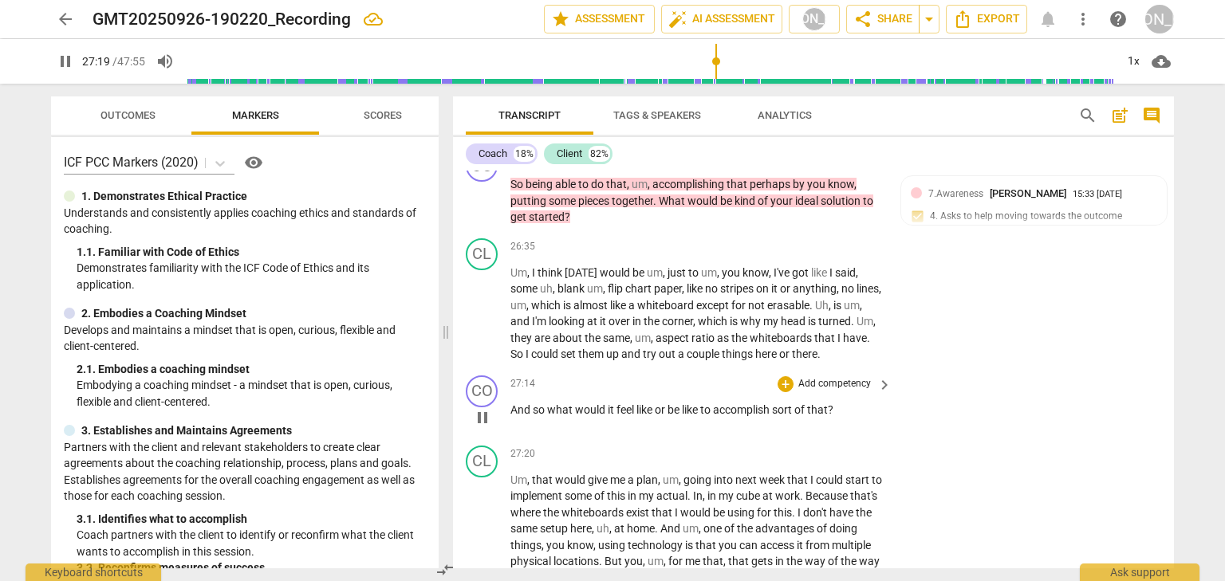
click at [491, 427] on span "pause" at bounding box center [482, 417] width 19 height 19
type input "1640"
click at [782, 392] on div "+" at bounding box center [785, 384] width 16 height 16
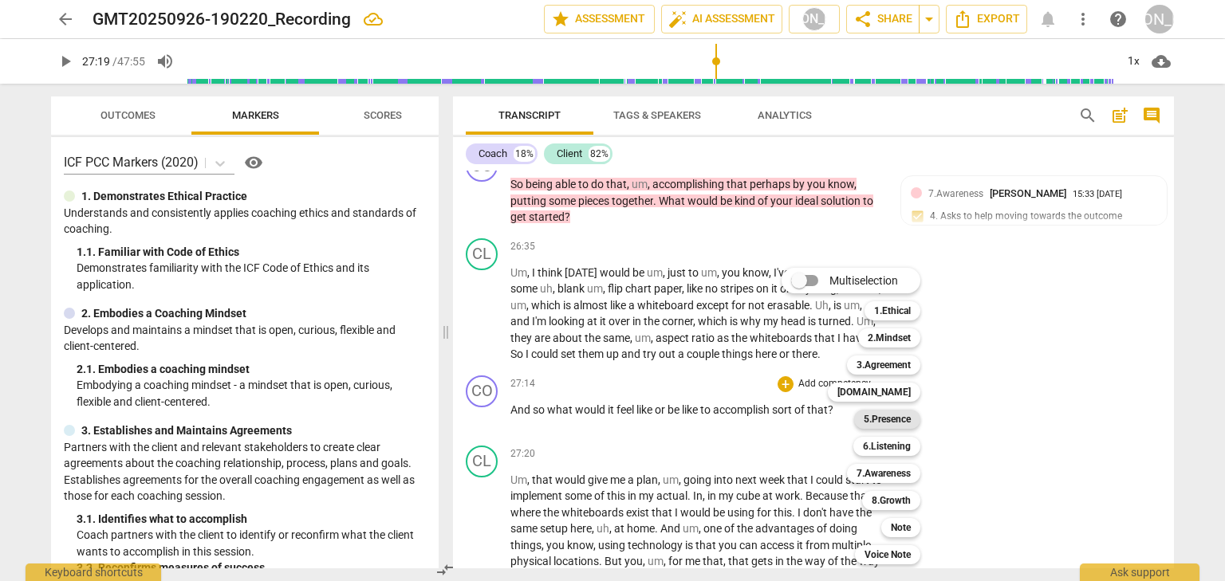
click at [866, 411] on b "5.Presence" at bounding box center [887, 419] width 47 height 19
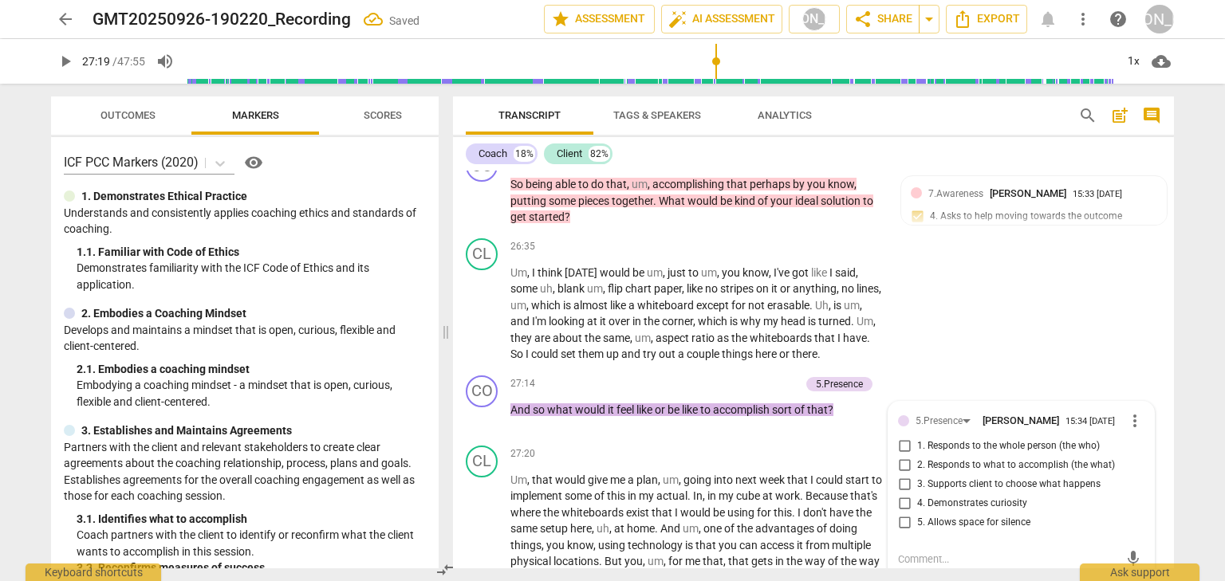
scroll to position [7901, 0]
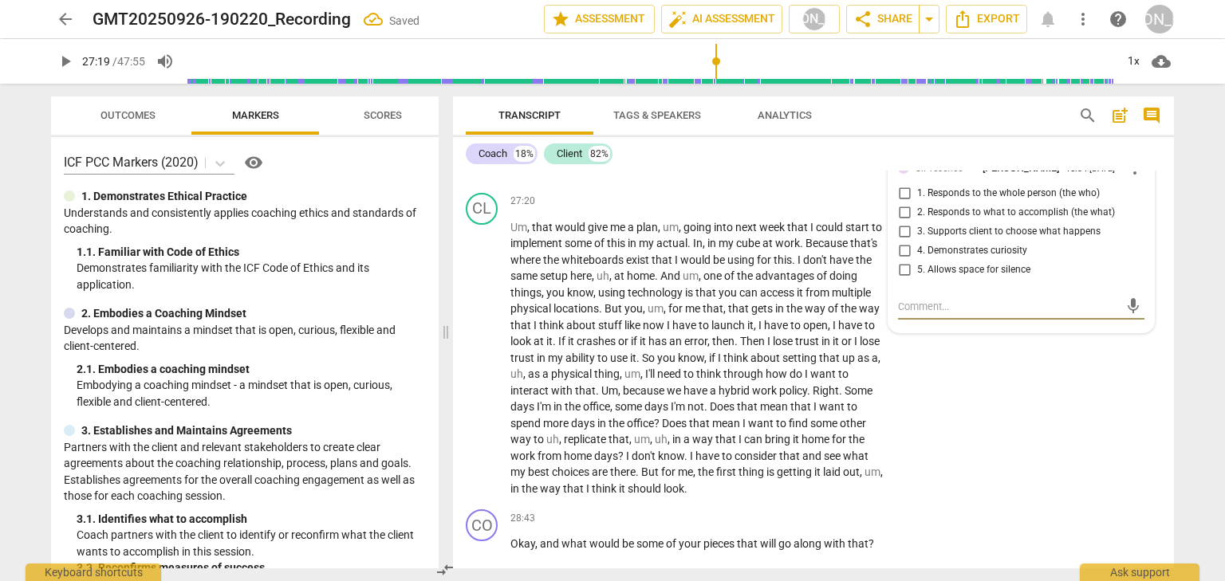
click at [899, 203] on input "1. Responds to the whole person (the who)" at bounding box center [904, 193] width 26 height 19
checkbox input "true"
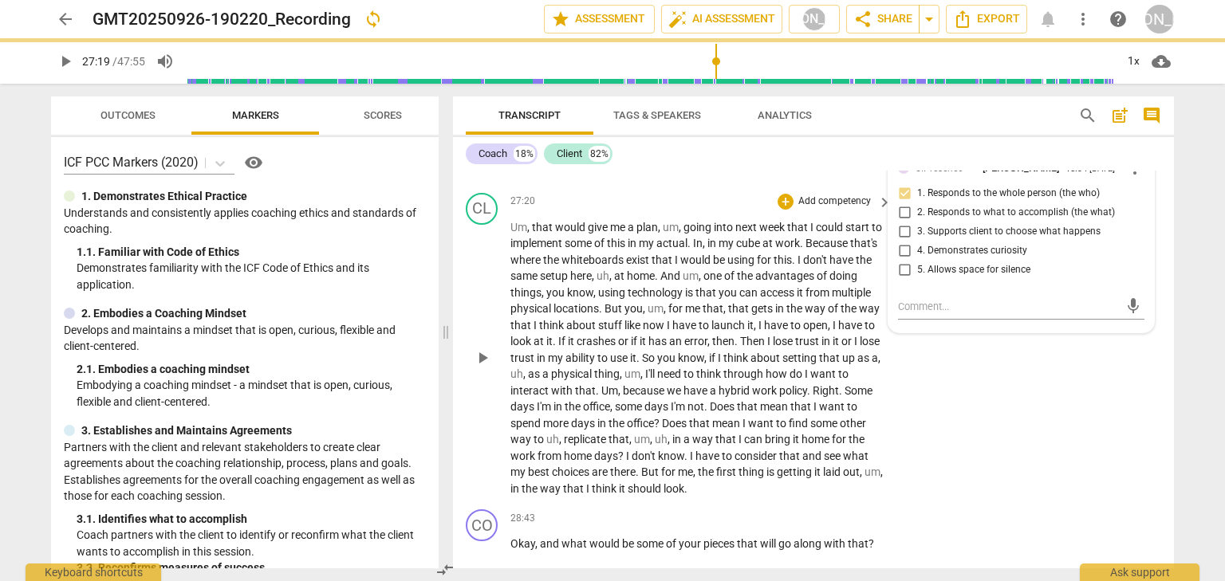
scroll to position [7837, 0]
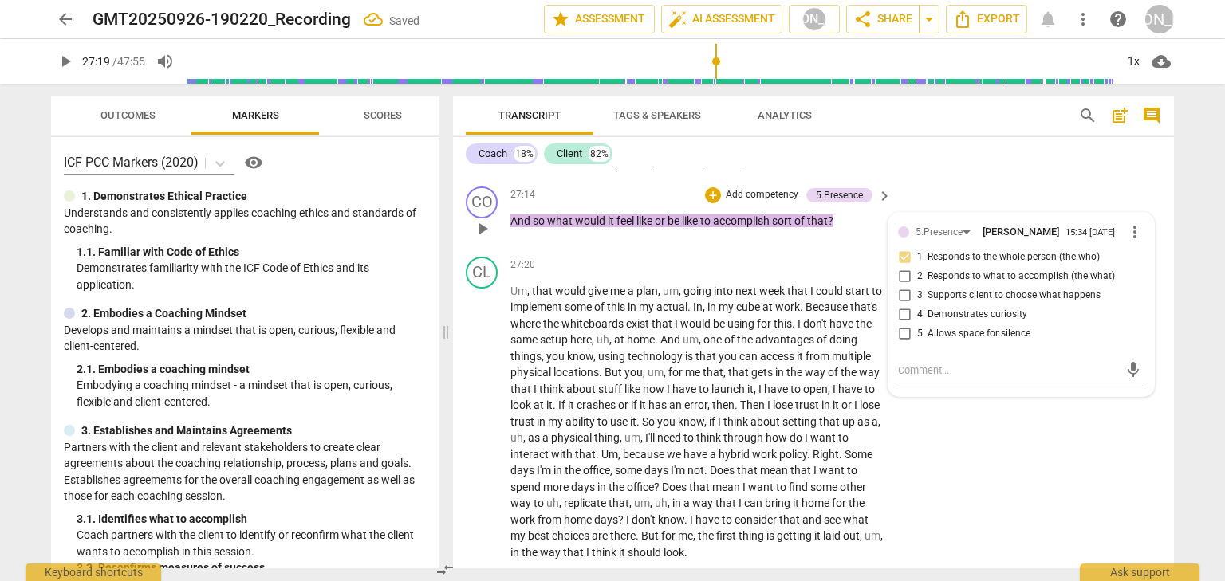
click at [777, 203] on p "Add competency" at bounding box center [762, 195] width 76 height 14
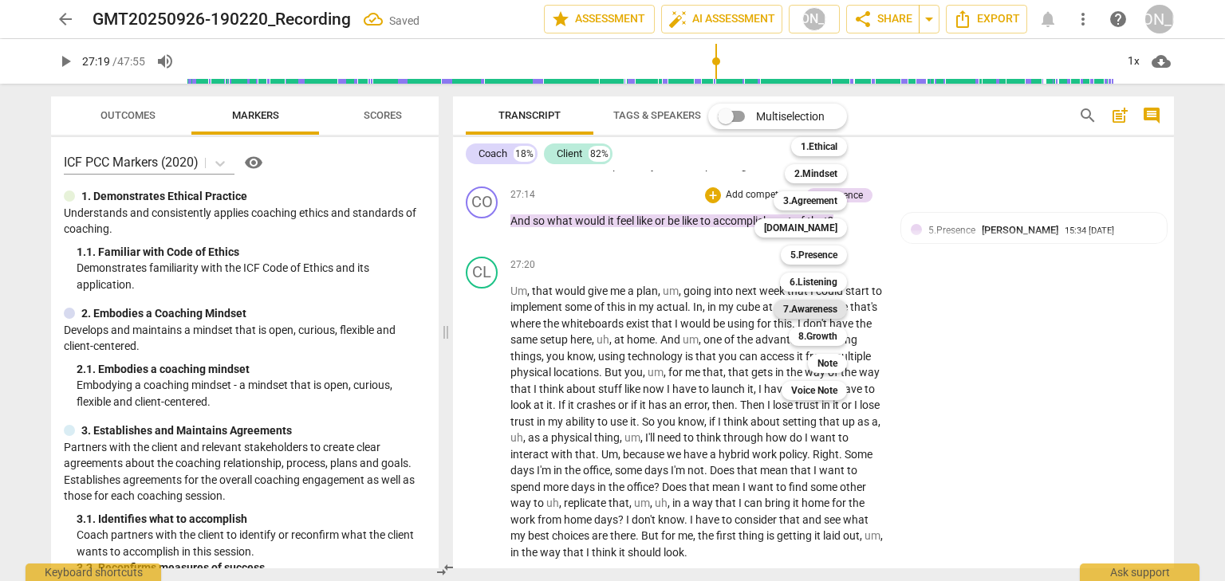
click at [794, 309] on b "7.Awareness" at bounding box center [810, 309] width 54 height 19
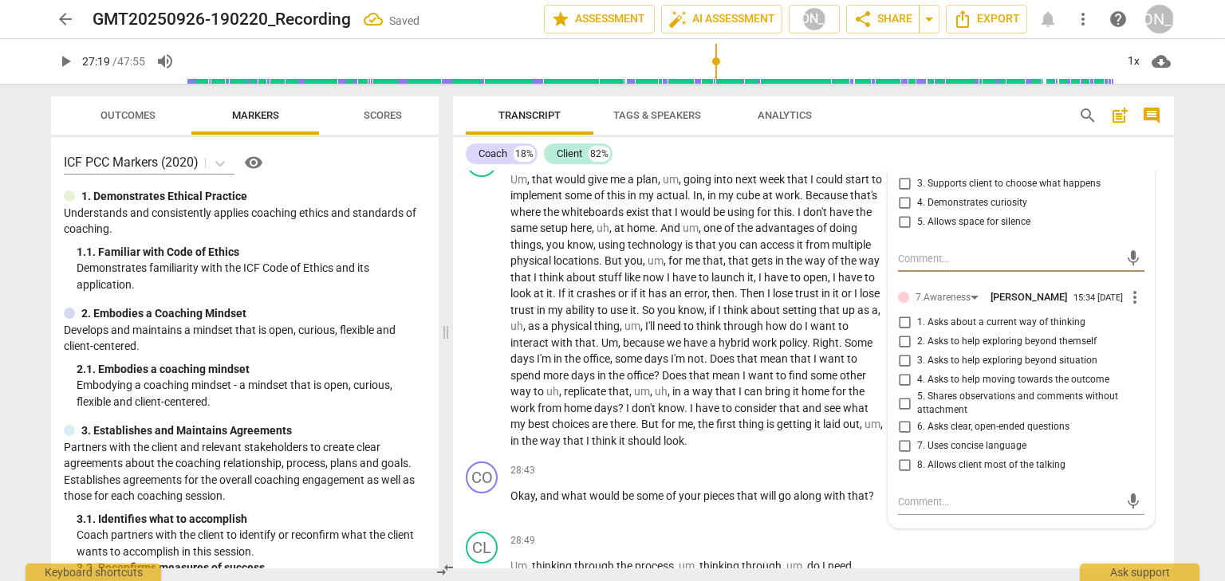
scroll to position [7964, 0]
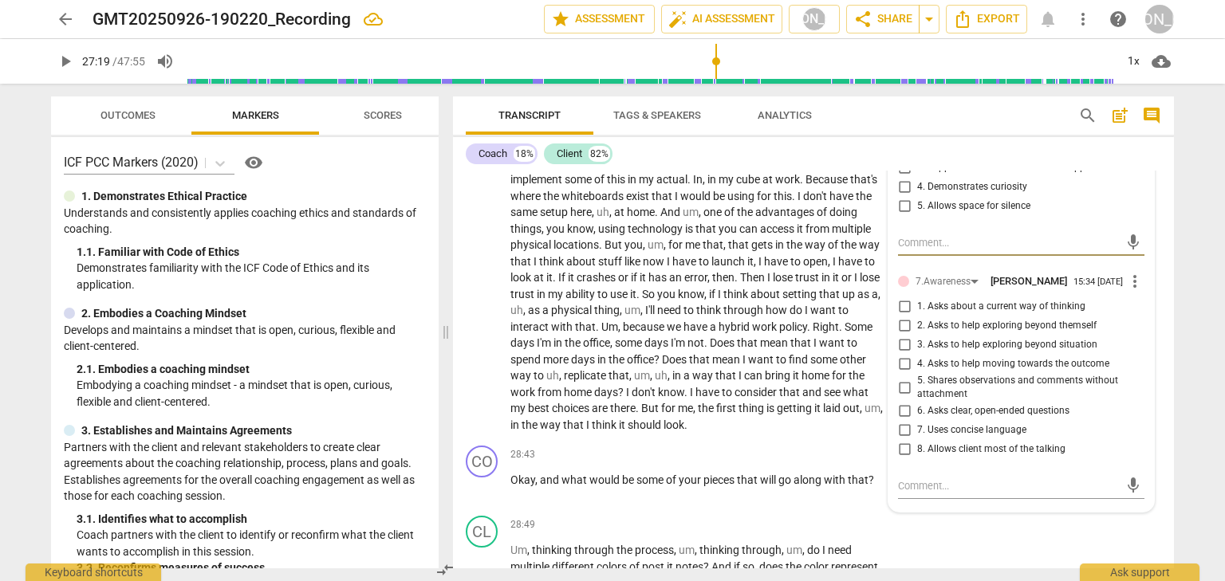
click at [903, 336] on input "2. Asks to help exploring beyond themself" at bounding box center [904, 326] width 26 height 19
checkbox input "true"
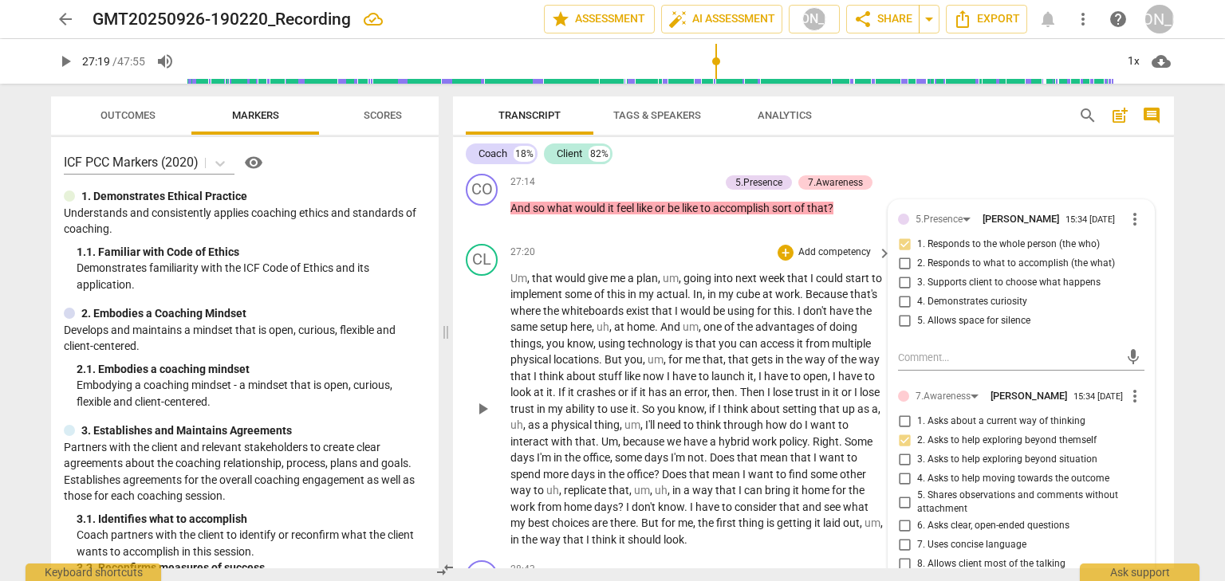
scroll to position [7837, 0]
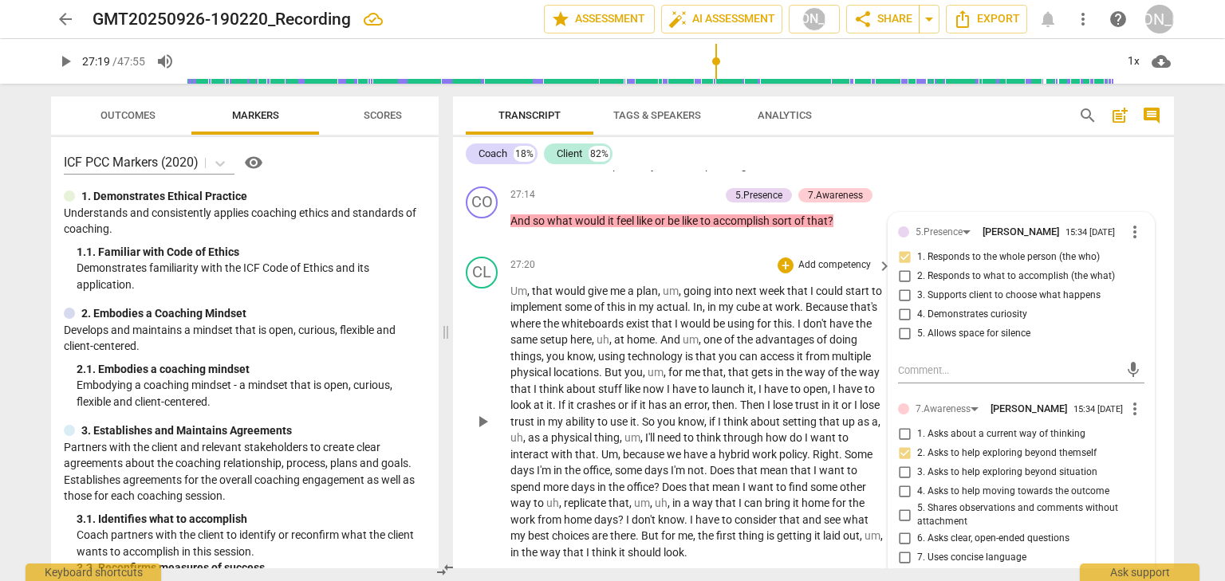
click at [478, 431] on span "play_arrow" at bounding box center [482, 421] width 19 height 19
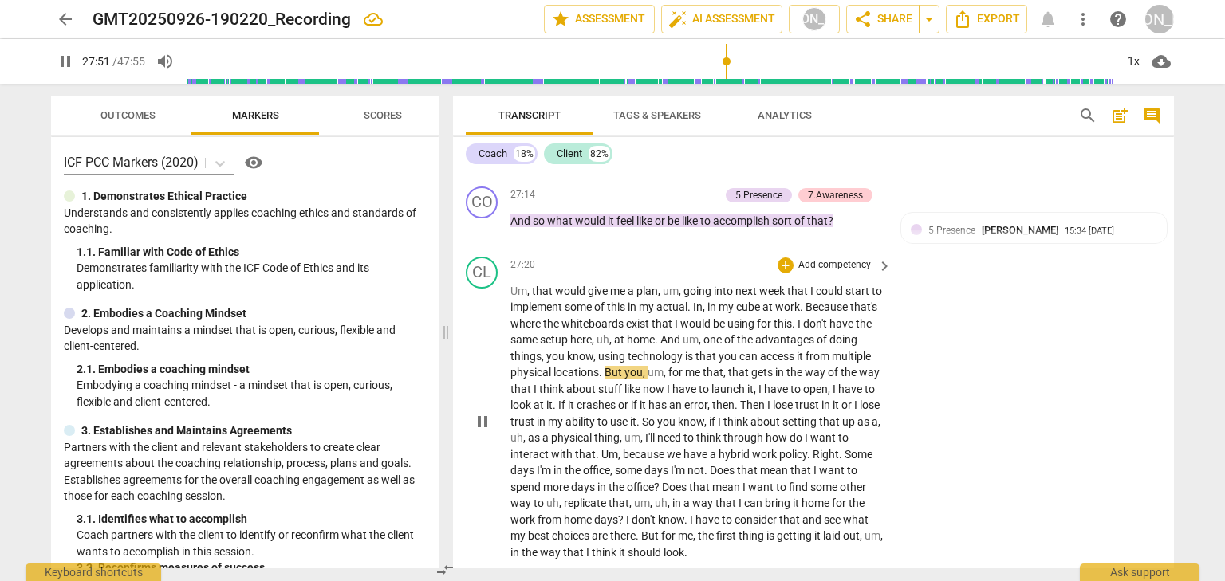
scroll to position [8028, 0]
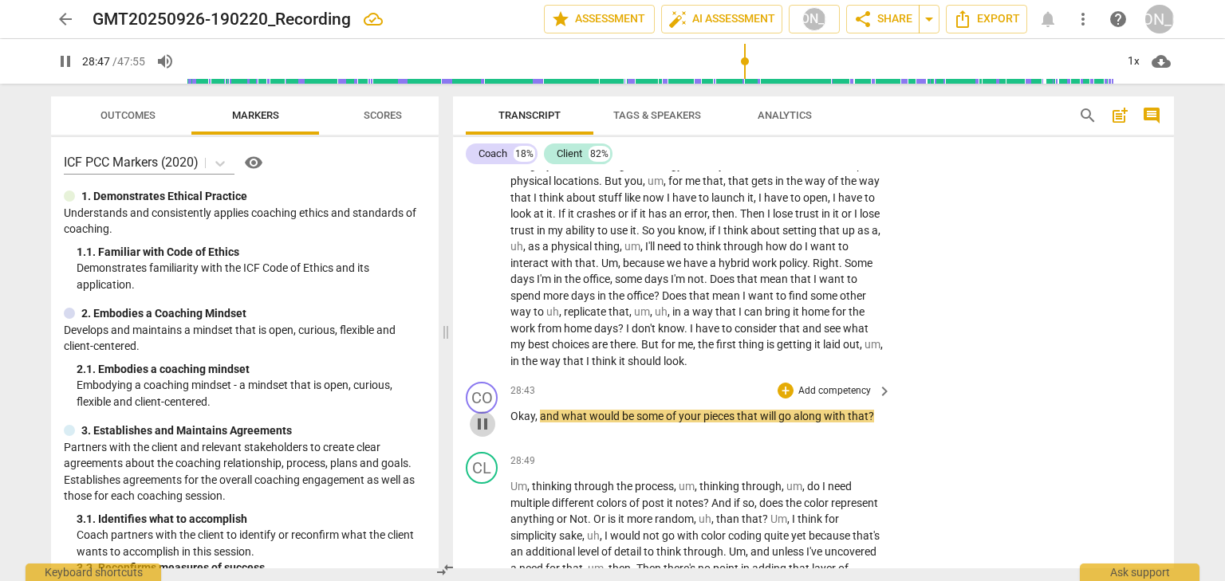
click at [490, 434] on span "pause" at bounding box center [482, 424] width 19 height 19
type input "1728"
click at [856, 399] on p "Add competency" at bounding box center [835, 391] width 76 height 14
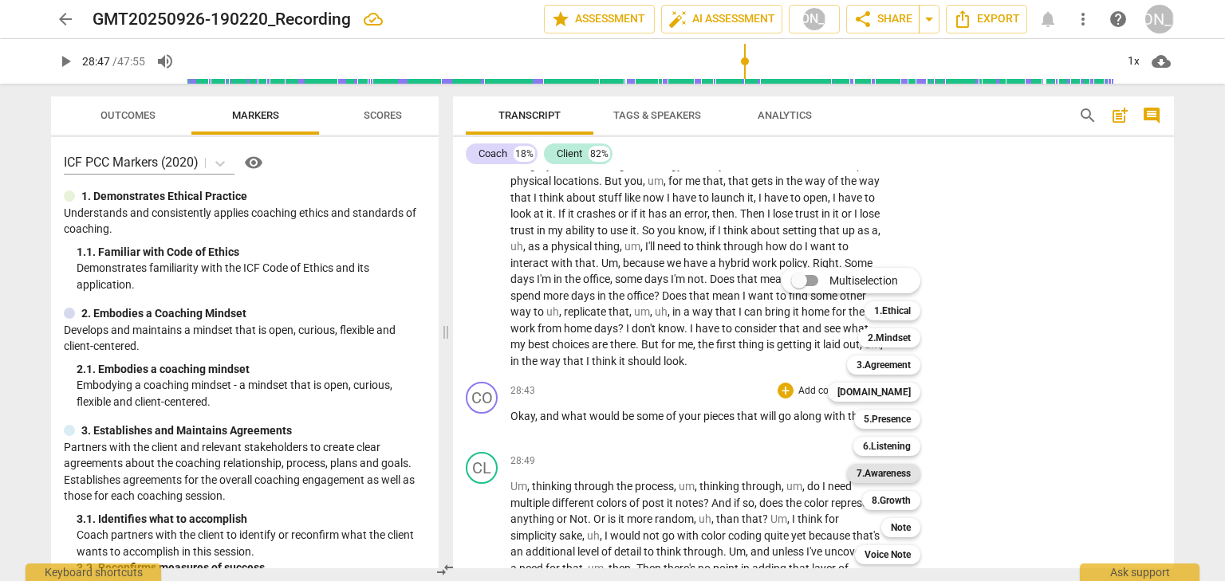
click at [875, 467] on b "7.Awareness" at bounding box center [883, 473] width 54 height 19
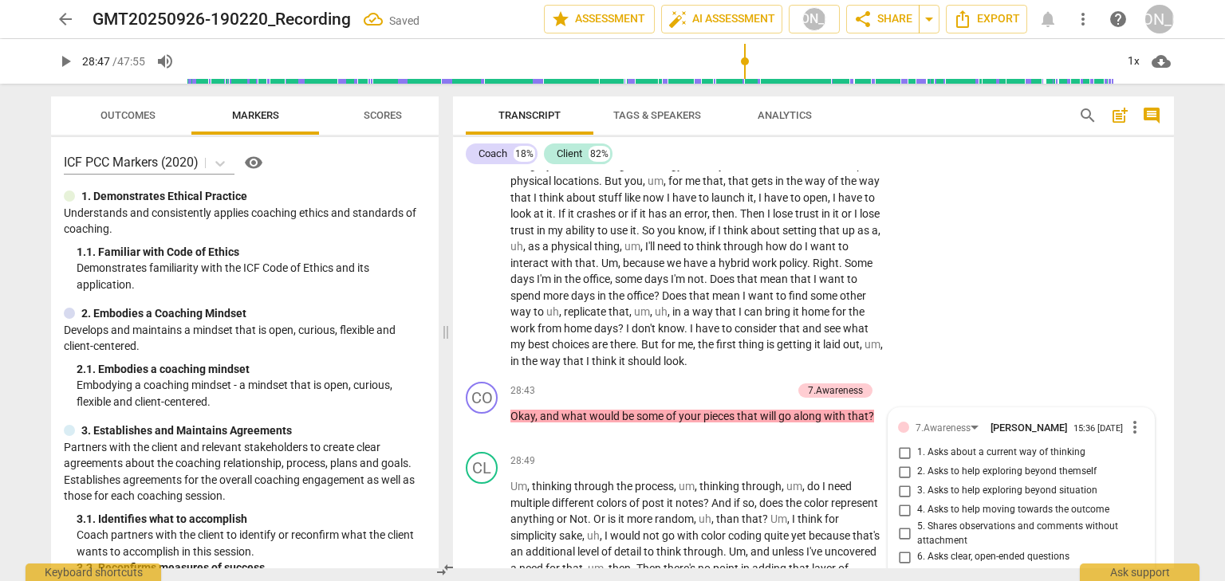
scroll to position [8353, 0]
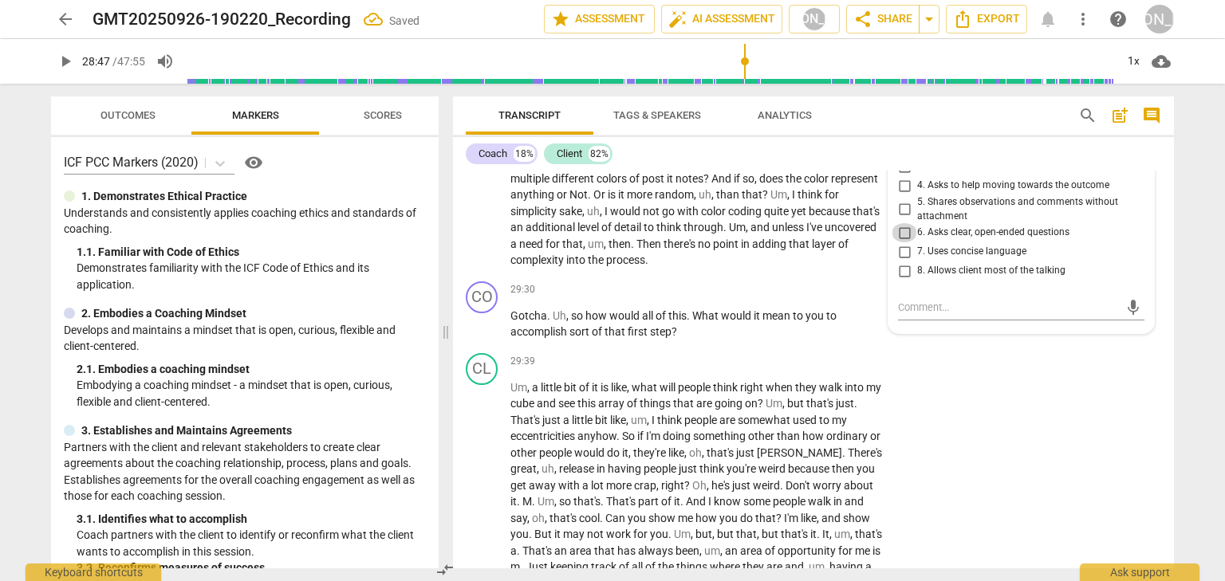
click at [898, 242] on input "6. Asks clear, open-ended questions" at bounding box center [904, 232] width 26 height 19
checkbox input "true"
click at [906, 195] on input "4. Asks to help moving towards the outcome" at bounding box center [904, 185] width 26 height 19
checkbox input "true"
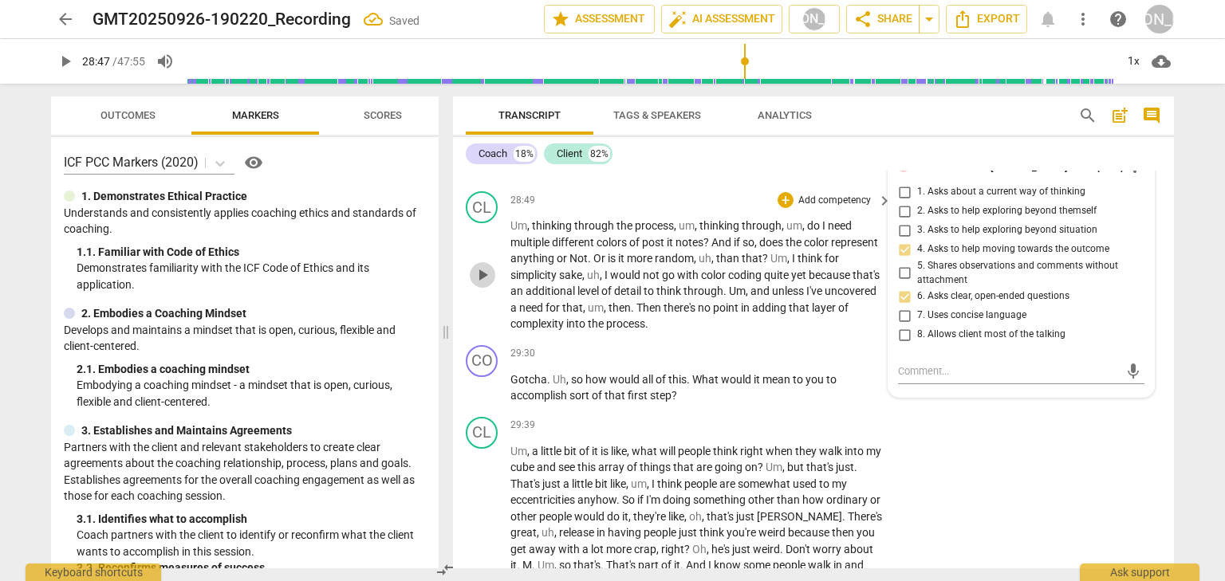
click at [491, 285] on span "play_arrow" at bounding box center [482, 275] width 19 height 19
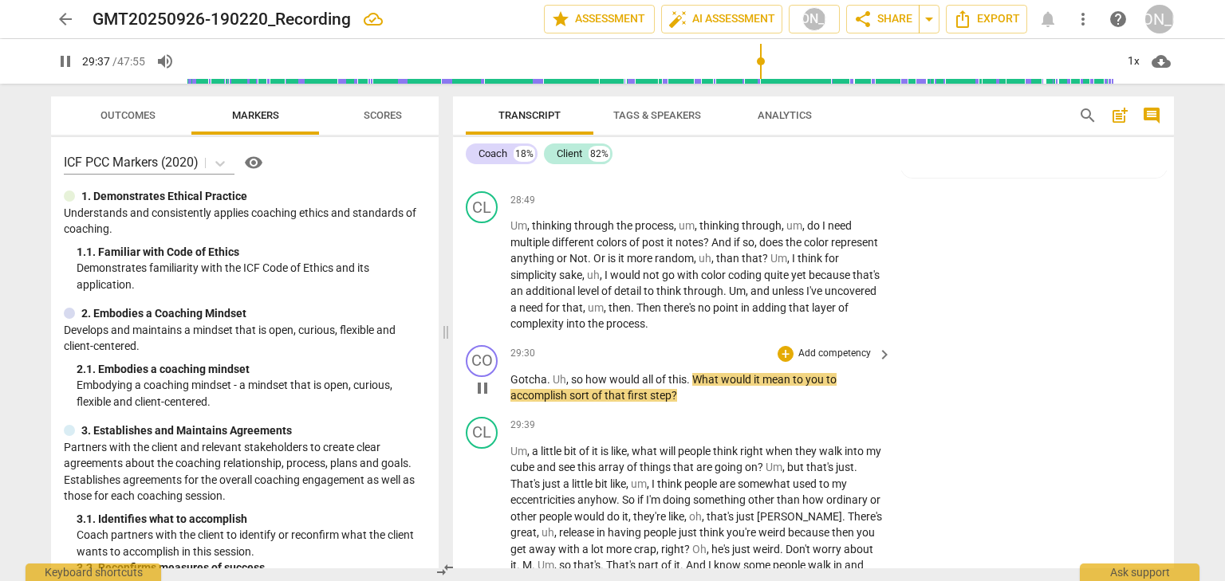
click at [486, 398] on span "pause" at bounding box center [482, 388] width 19 height 19
type input "1778"
click at [793, 362] on div "+ Add competency" at bounding box center [824, 354] width 95 height 16
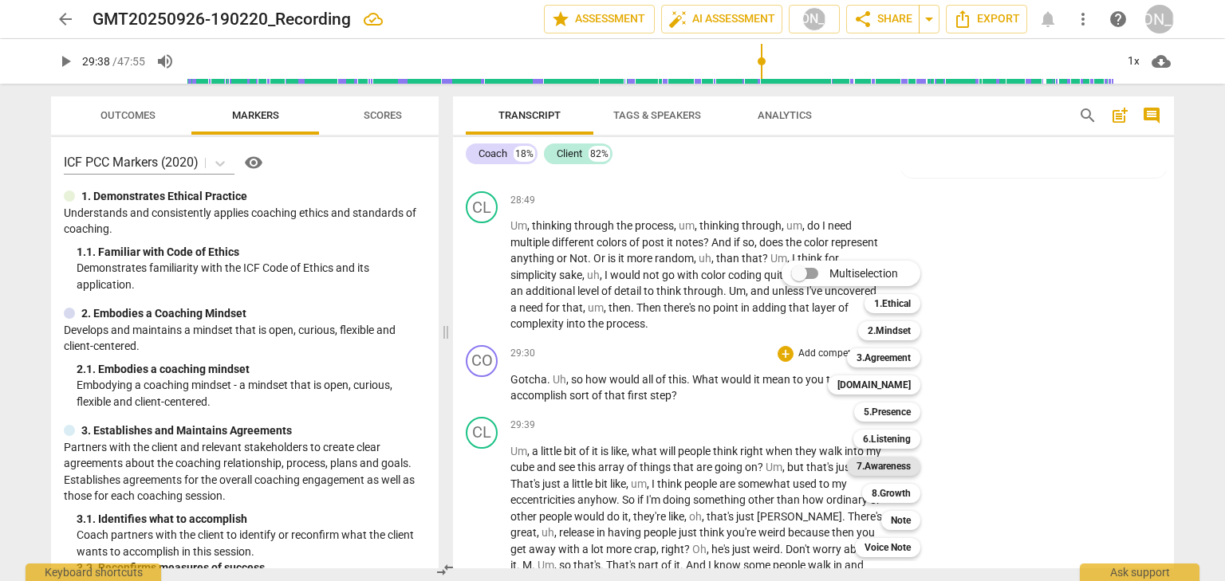
click at [873, 468] on b "7.Awareness" at bounding box center [883, 466] width 54 height 19
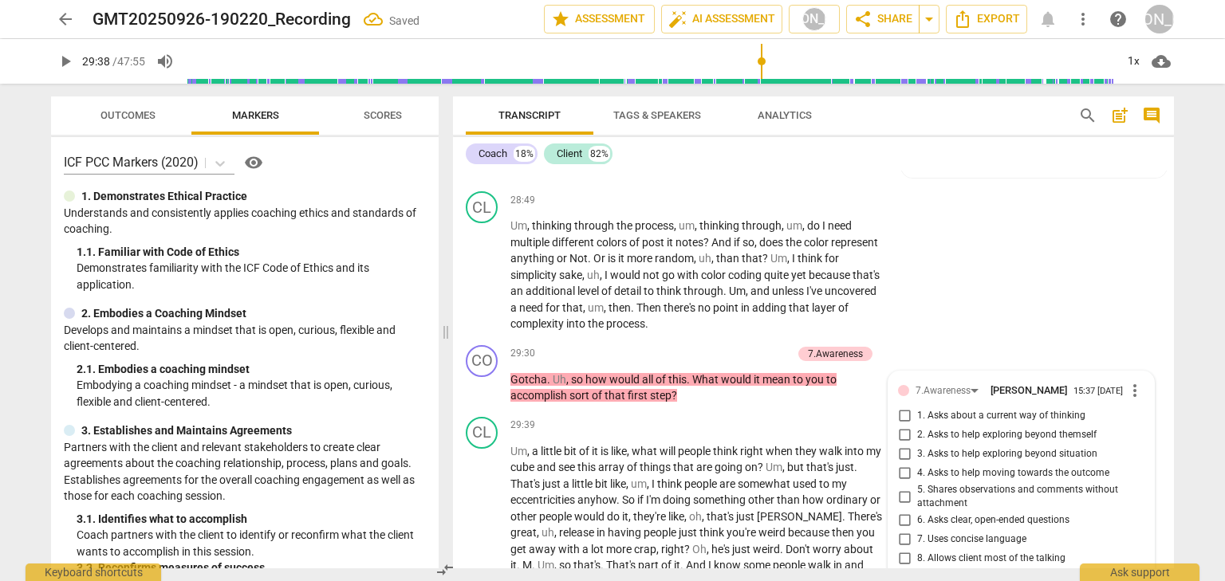
scroll to position [8576, 0]
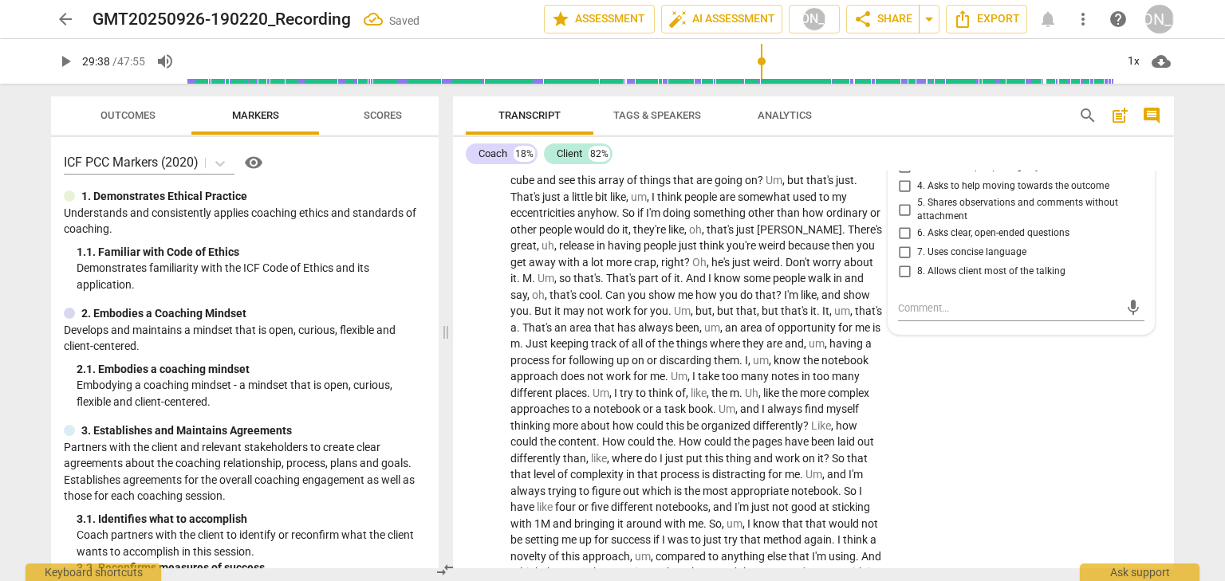
click at [907, 158] on input "2. Asks to help exploring beyond themself" at bounding box center [904, 148] width 26 height 19
checkbox input "true"
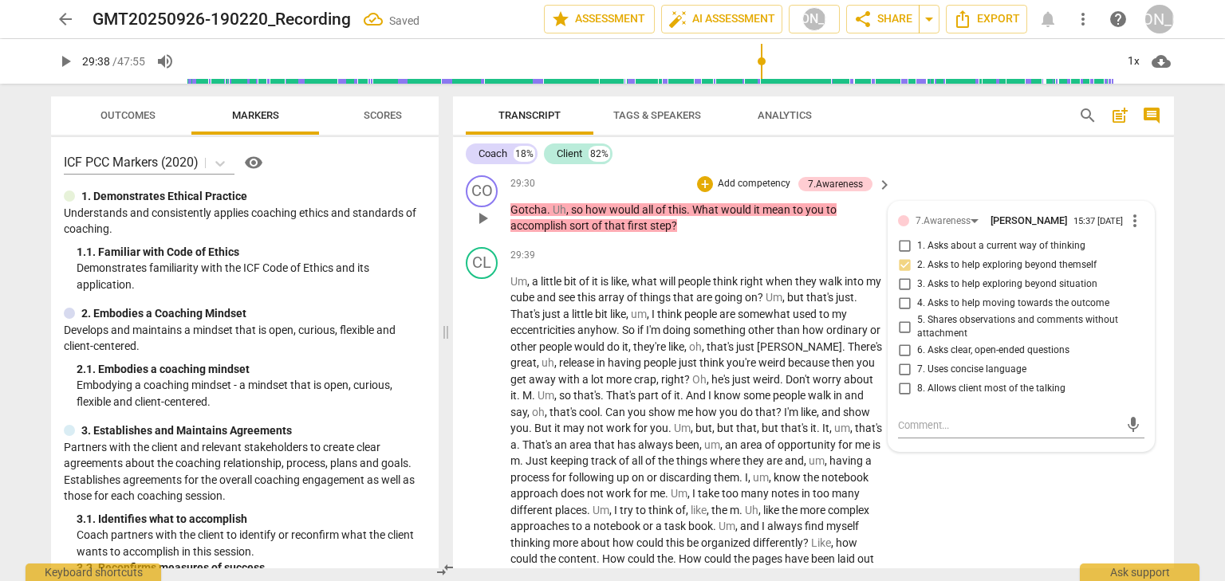
scroll to position [8448, 0]
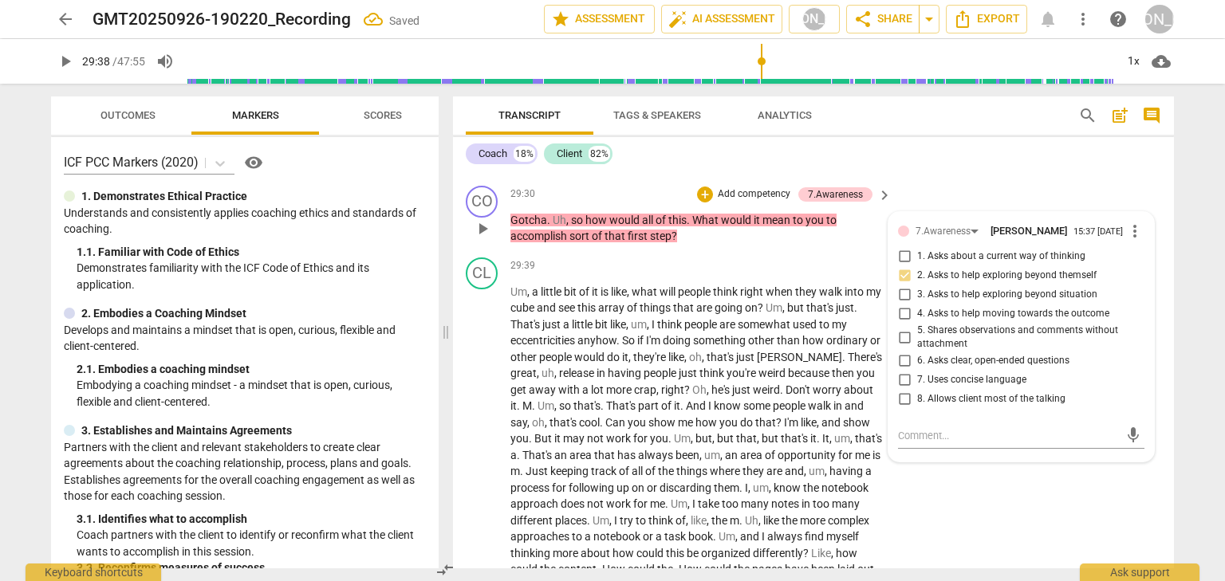
click at [750, 202] on p "Add competency" at bounding box center [754, 194] width 76 height 14
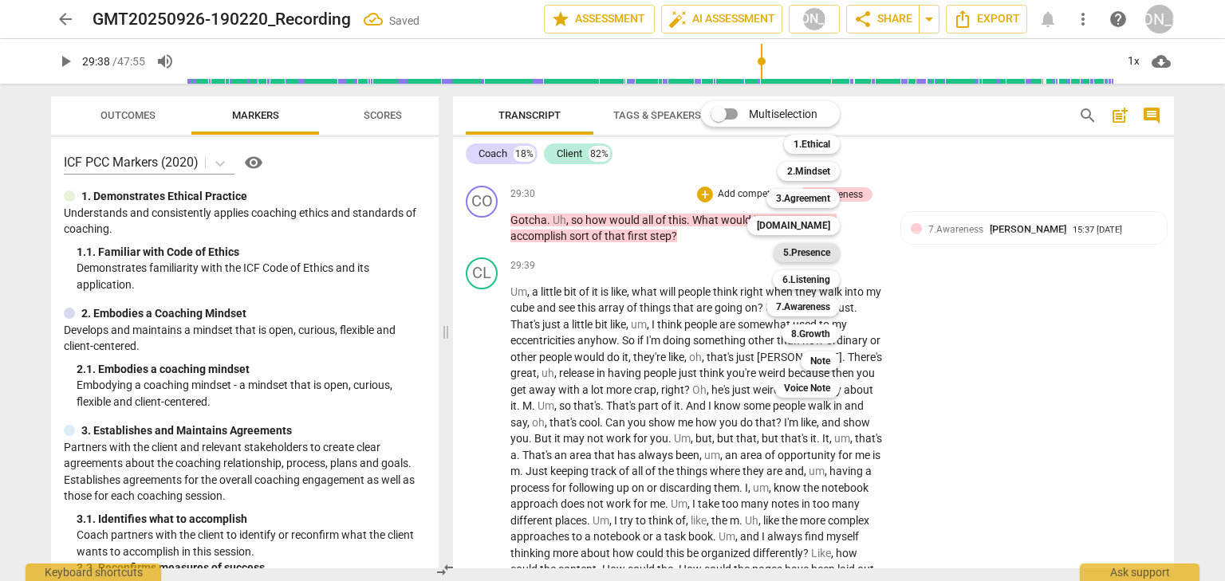
click at [797, 258] on b "5.Presence" at bounding box center [806, 252] width 47 height 19
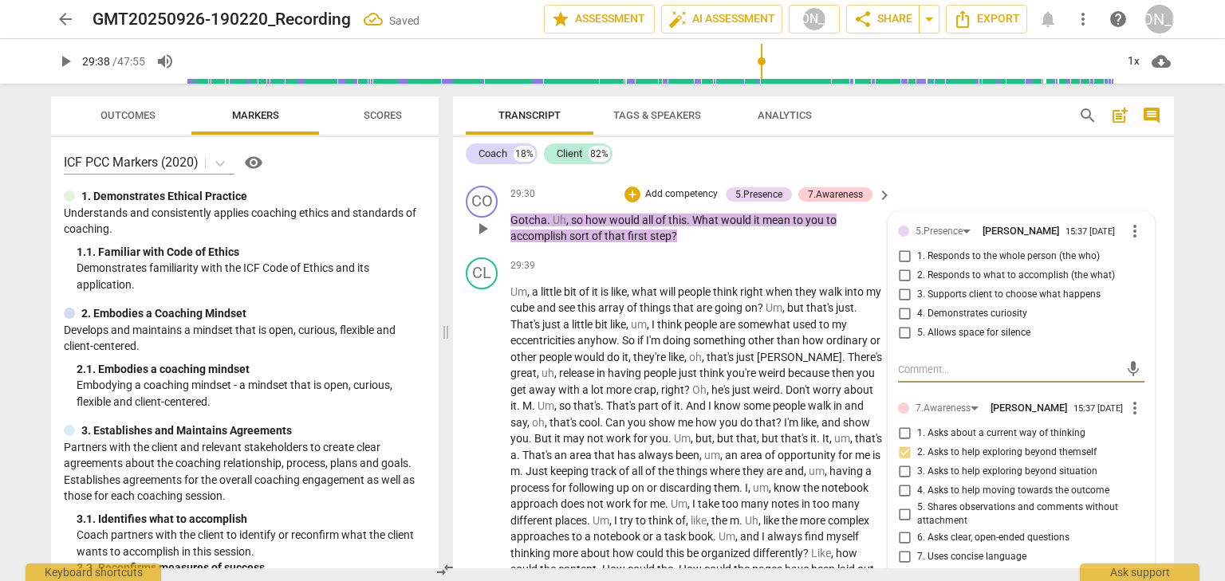
click at [903, 266] on input "1. Responds to the whole person (the who)" at bounding box center [904, 256] width 26 height 19
checkbox input "true"
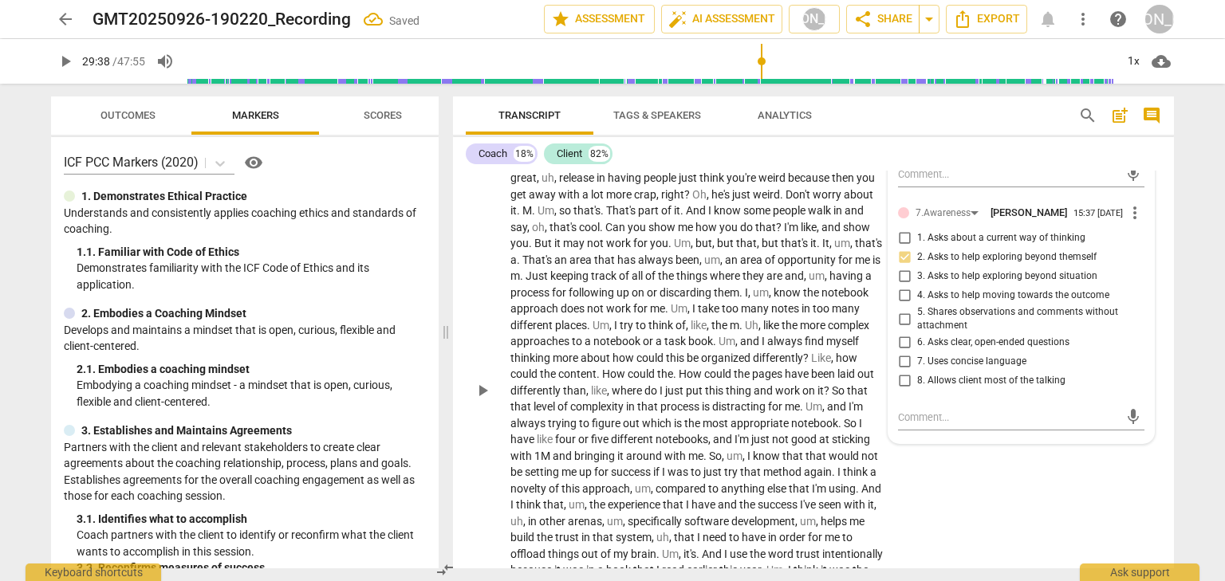
scroll to position [8640, 0]
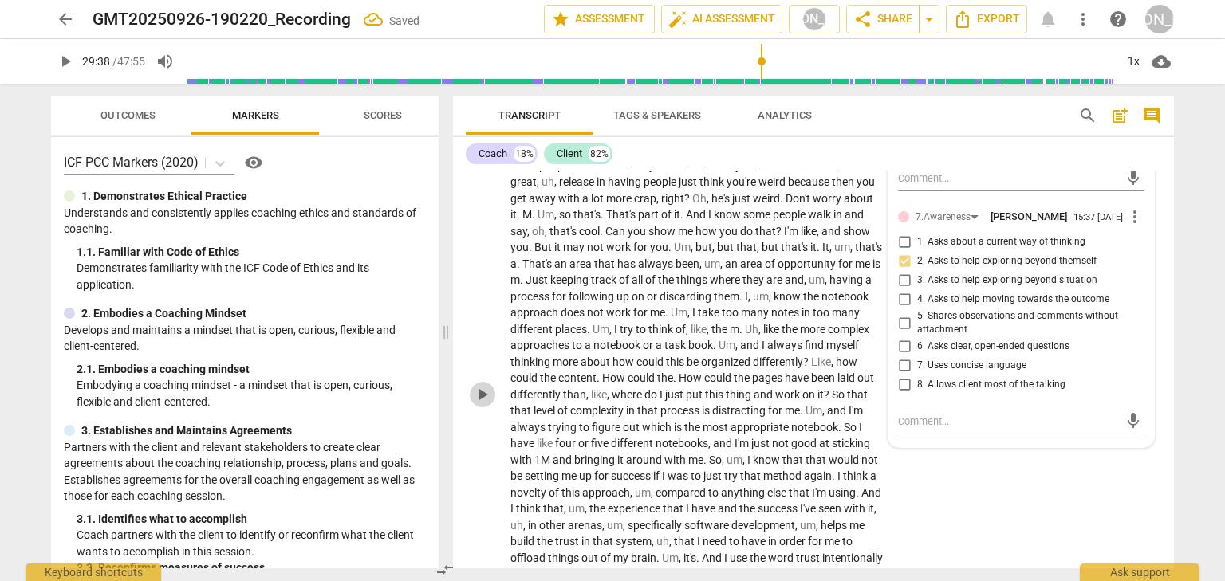
click at [483, 404] on span "play_arrow" at bounding box center [482, 394] width 19 height 19
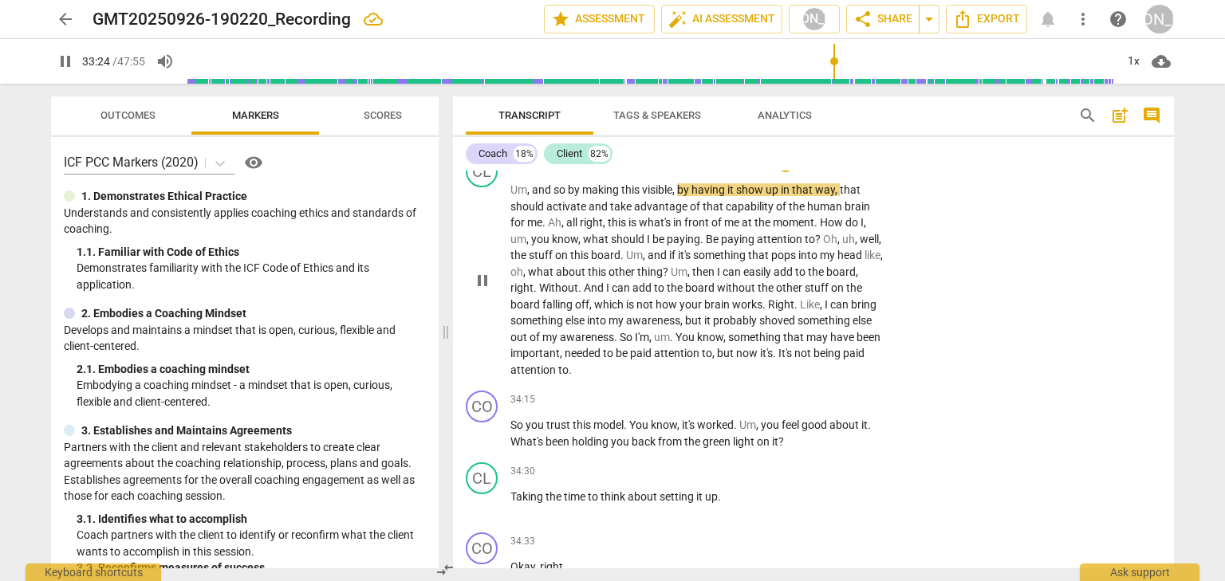
scroll to position [9278, 0]
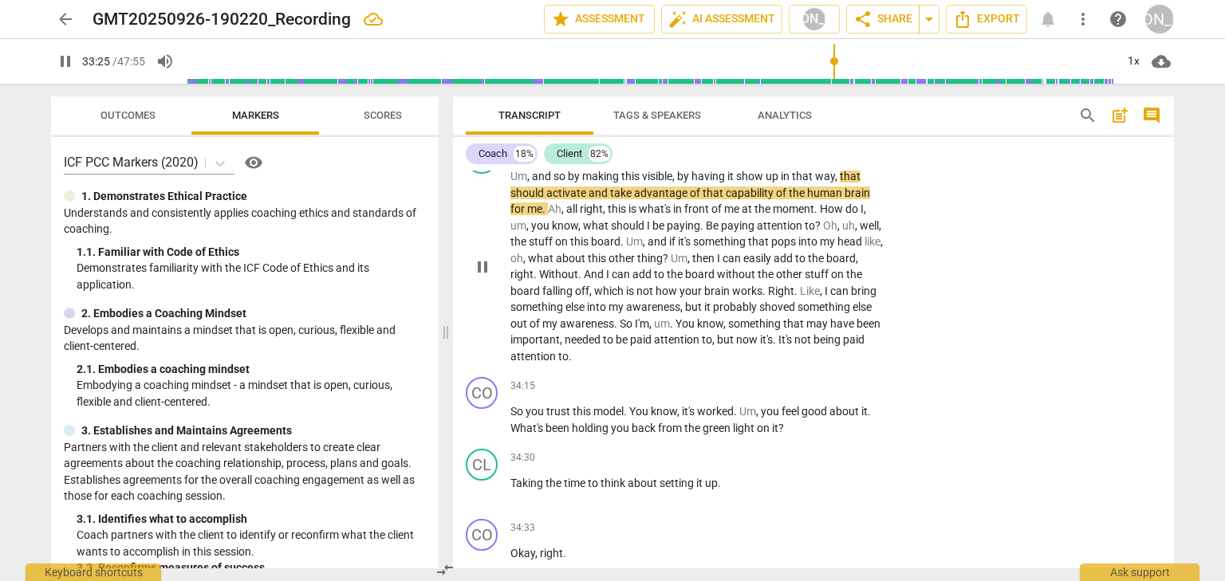
click at [488, 277] on span "pause" at bounding box center [482, 267] width 19 height 19
type input "2006"
